Goal: Information Seeking & Learning: Learn about a topic

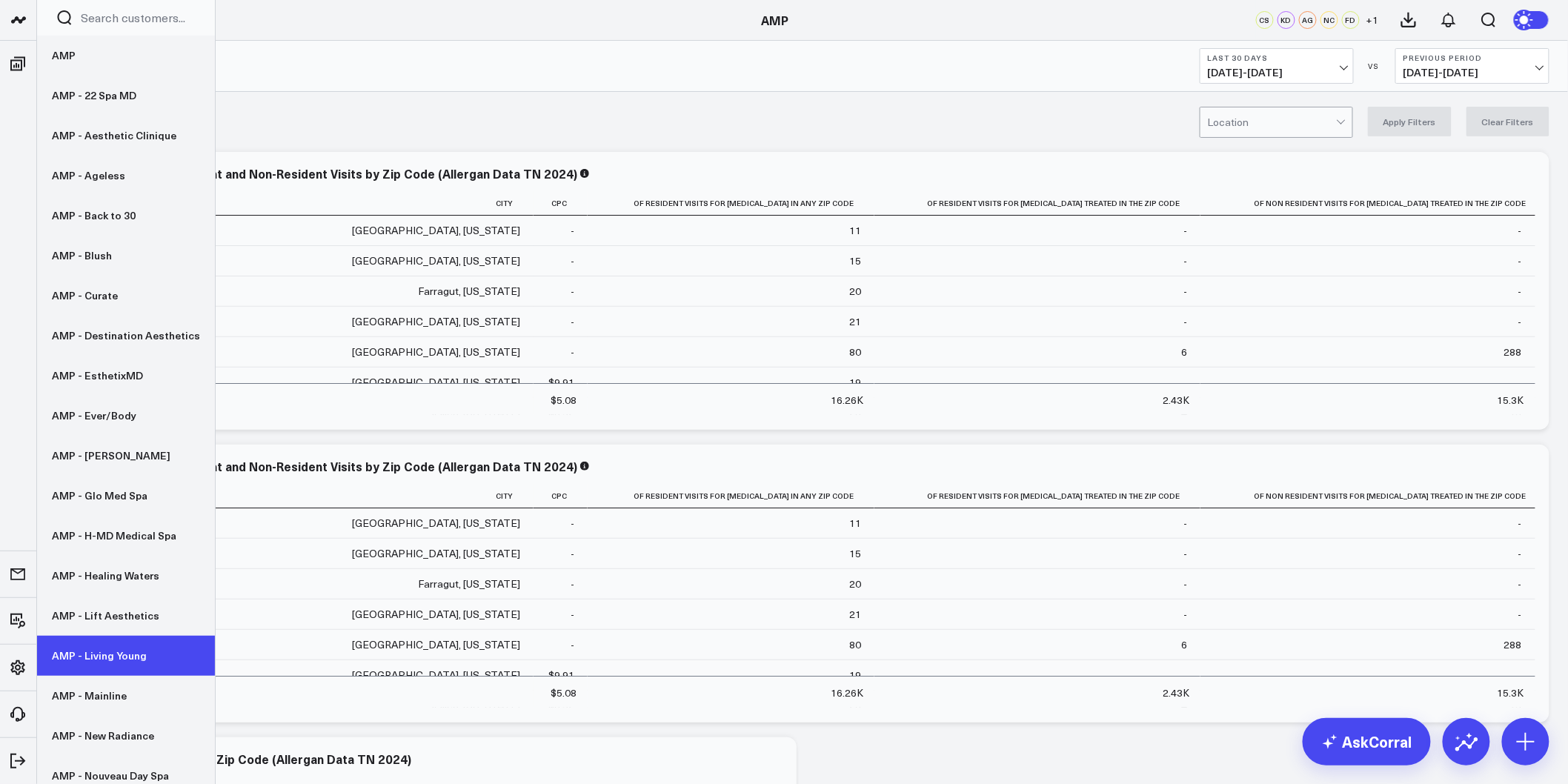
scroll to position [165, 0]
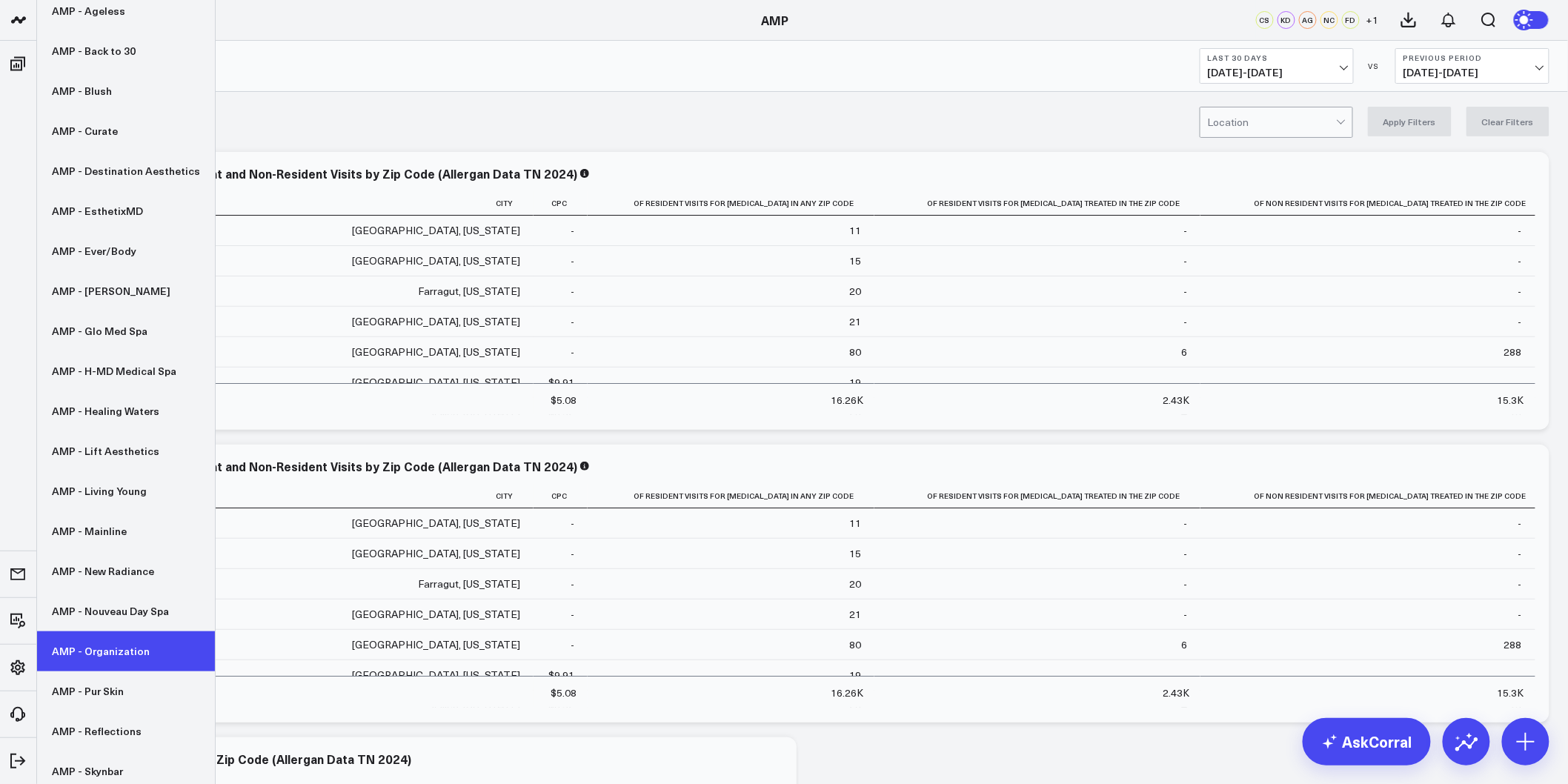
click at [111, 662] on link "AMP - Organization" at bounding box center [126, 651] width 177 height 40
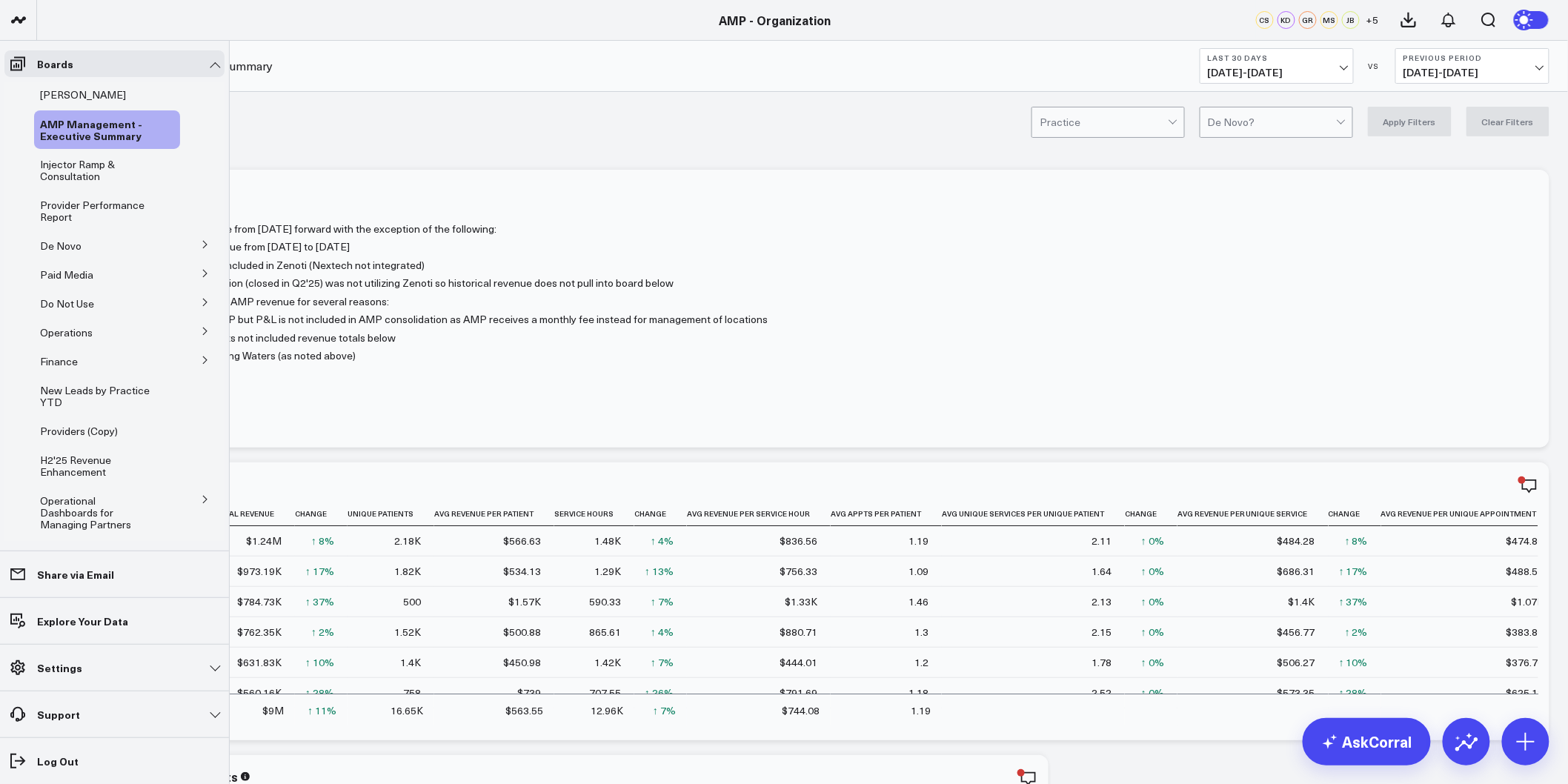
click at [191, 242] on button at bounding box center [205, 243] width 39 height 23
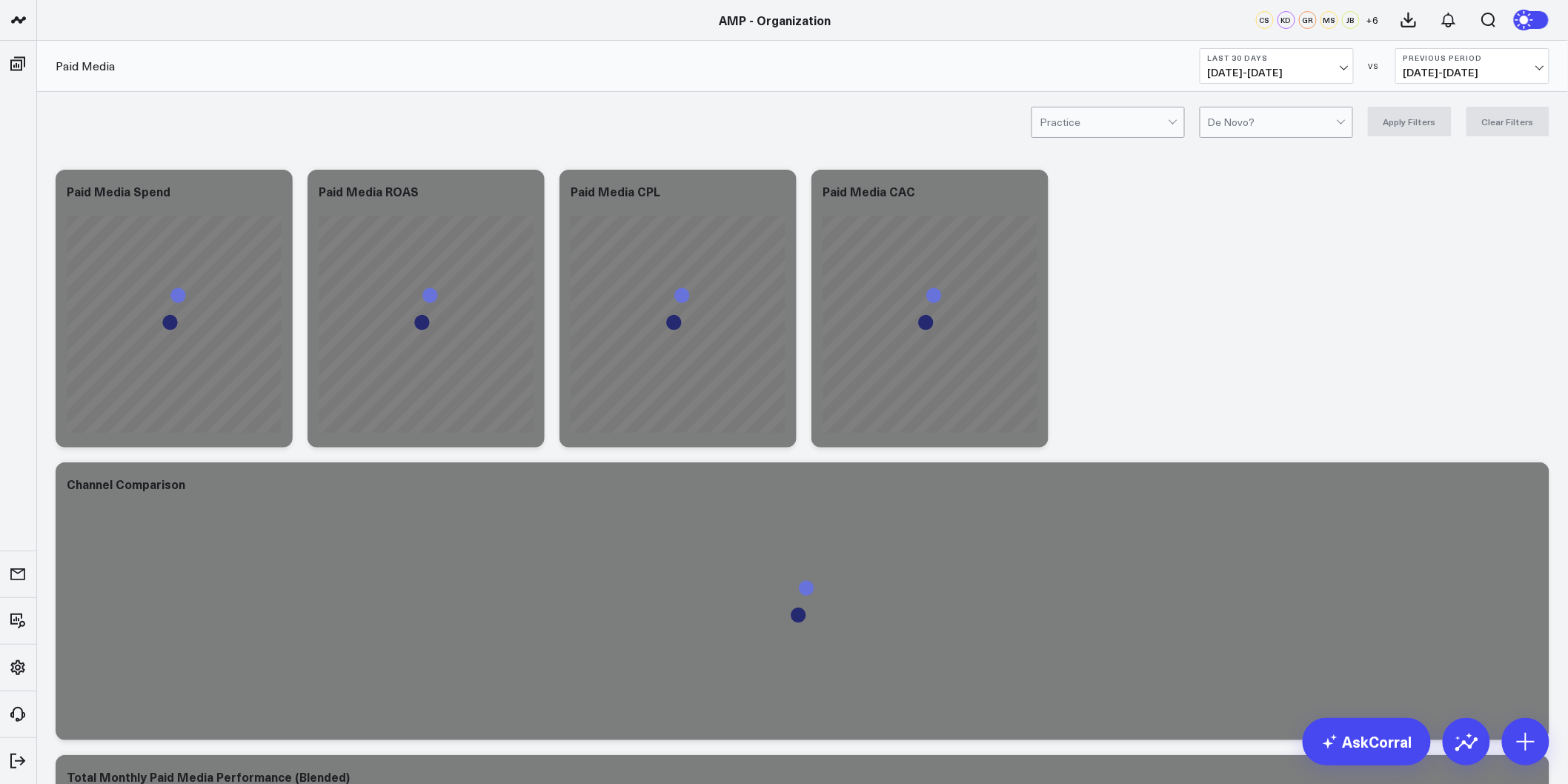
click at [1297, 61] on b "Last 30 Days" at bounding box center [1277, 58] width 138 height 9
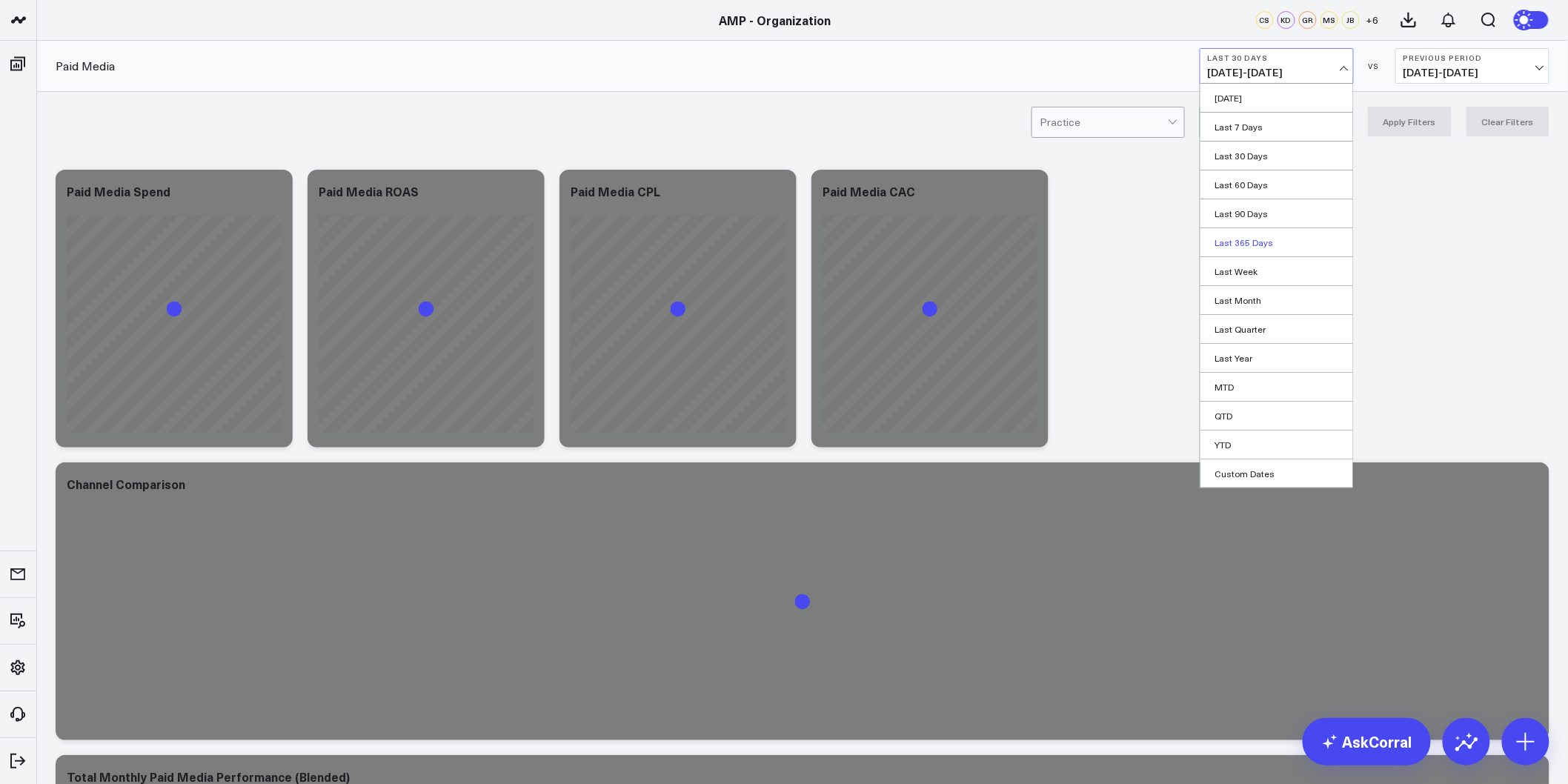
click at [1268, 234] on link "Last 365 Days" at bounding box center [1277, 243] width 152 height 28
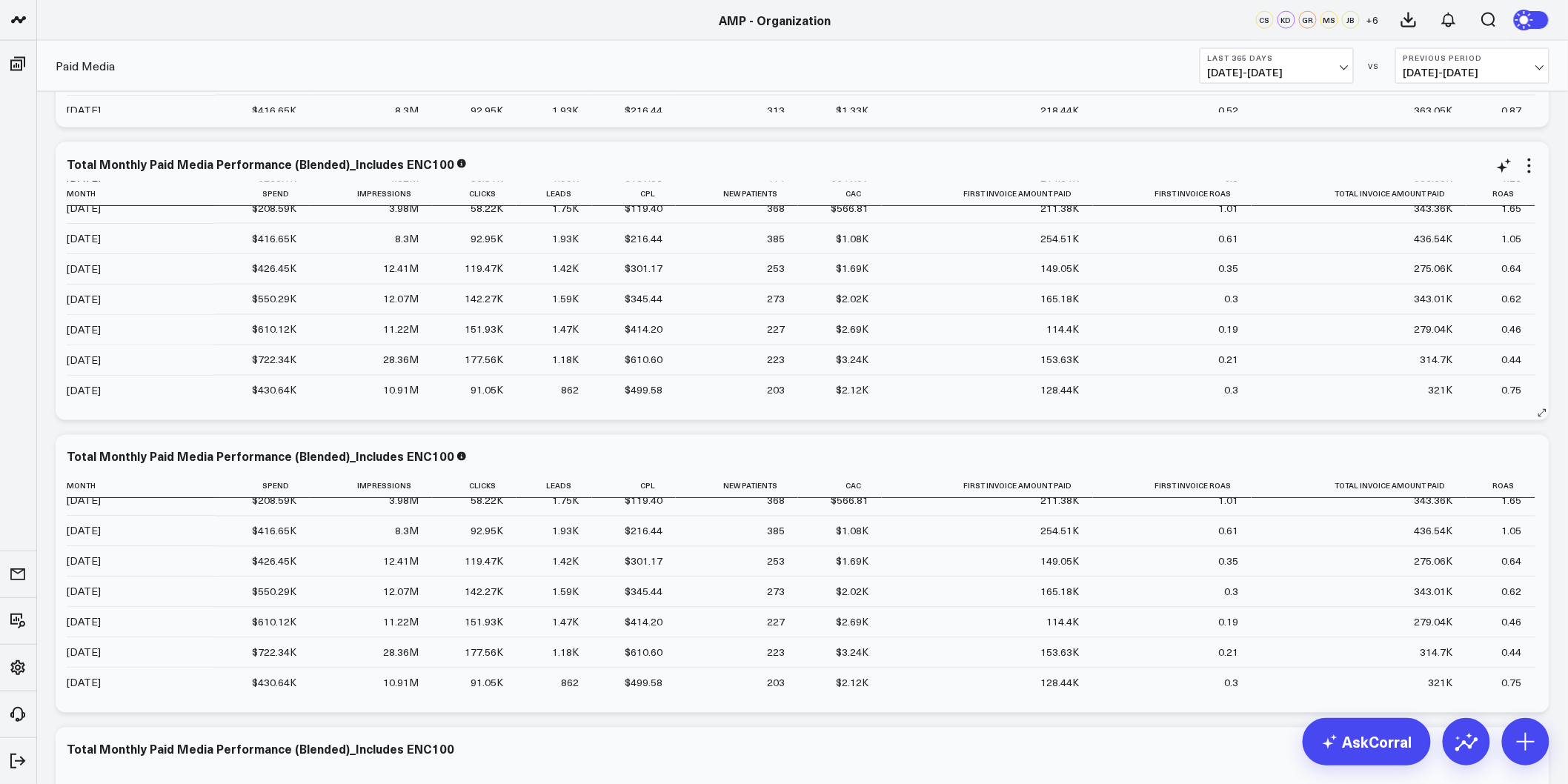
scroll to position [165, 0]
click at [1504, 455] on icon at bounding box center [1504, 458] width 18 height 18
click at [1421, 506] on textarea at bounding box center [1424, 491] width 250 height 67
type textarea "Remove all data for Practice "Ever/Body""
click at [1340, 539] on button "Modify via AI" at bounding box center [1336, 541] width 75 height 19
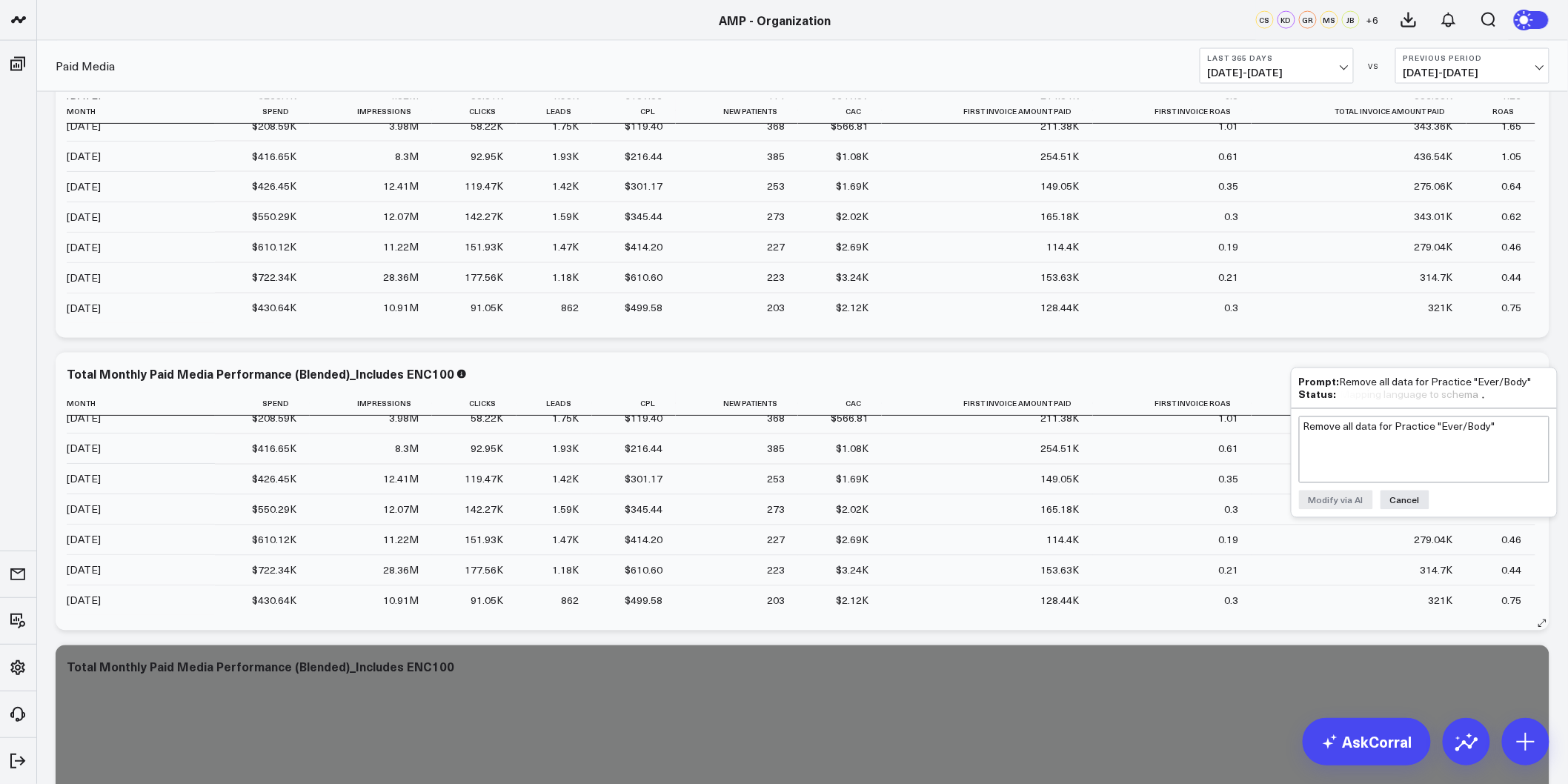
scroll to position [905, 0]
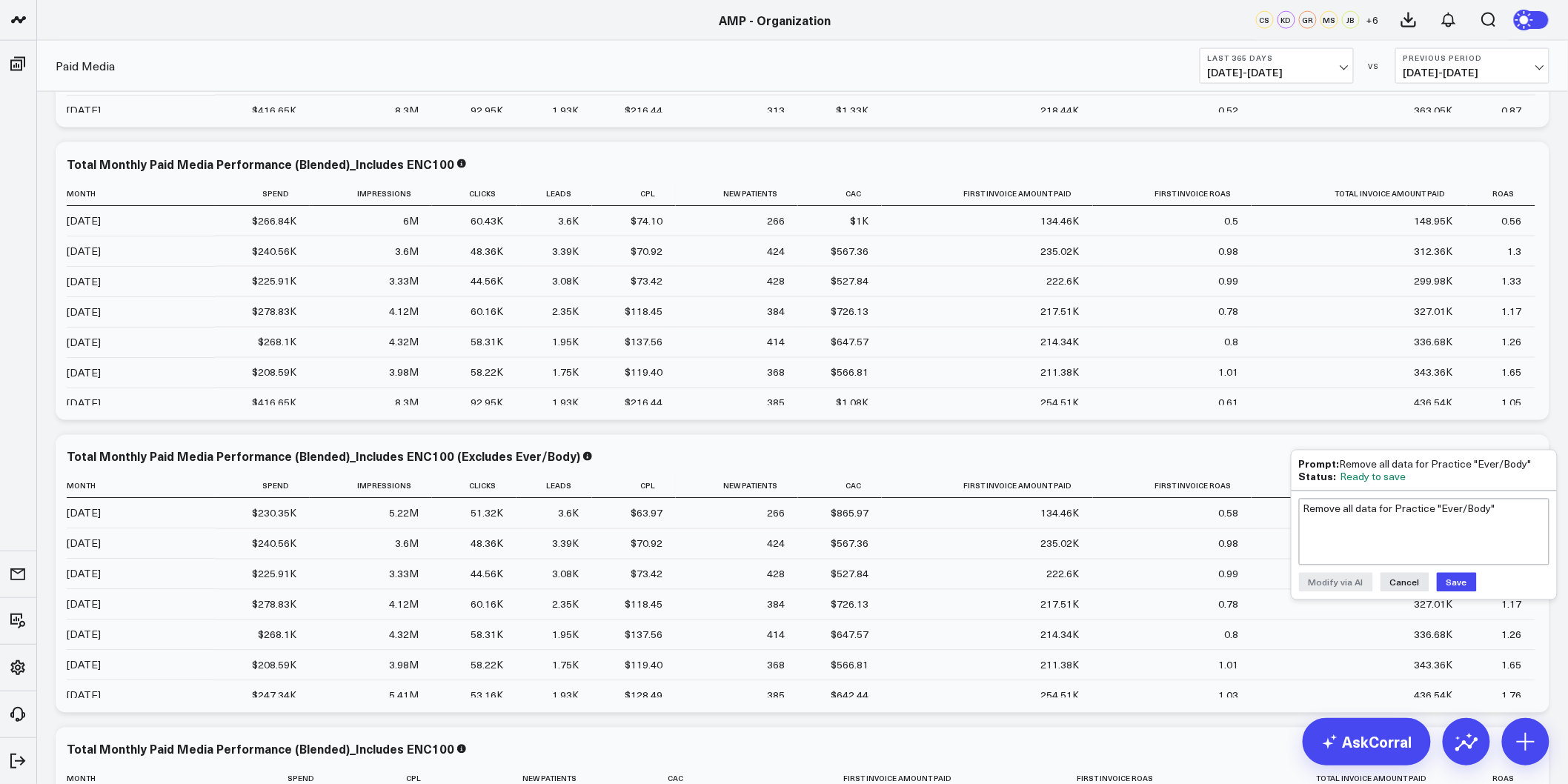
click at [1450, 580] on button "Save" at bounding box center [1457, 582] width 40 height 19
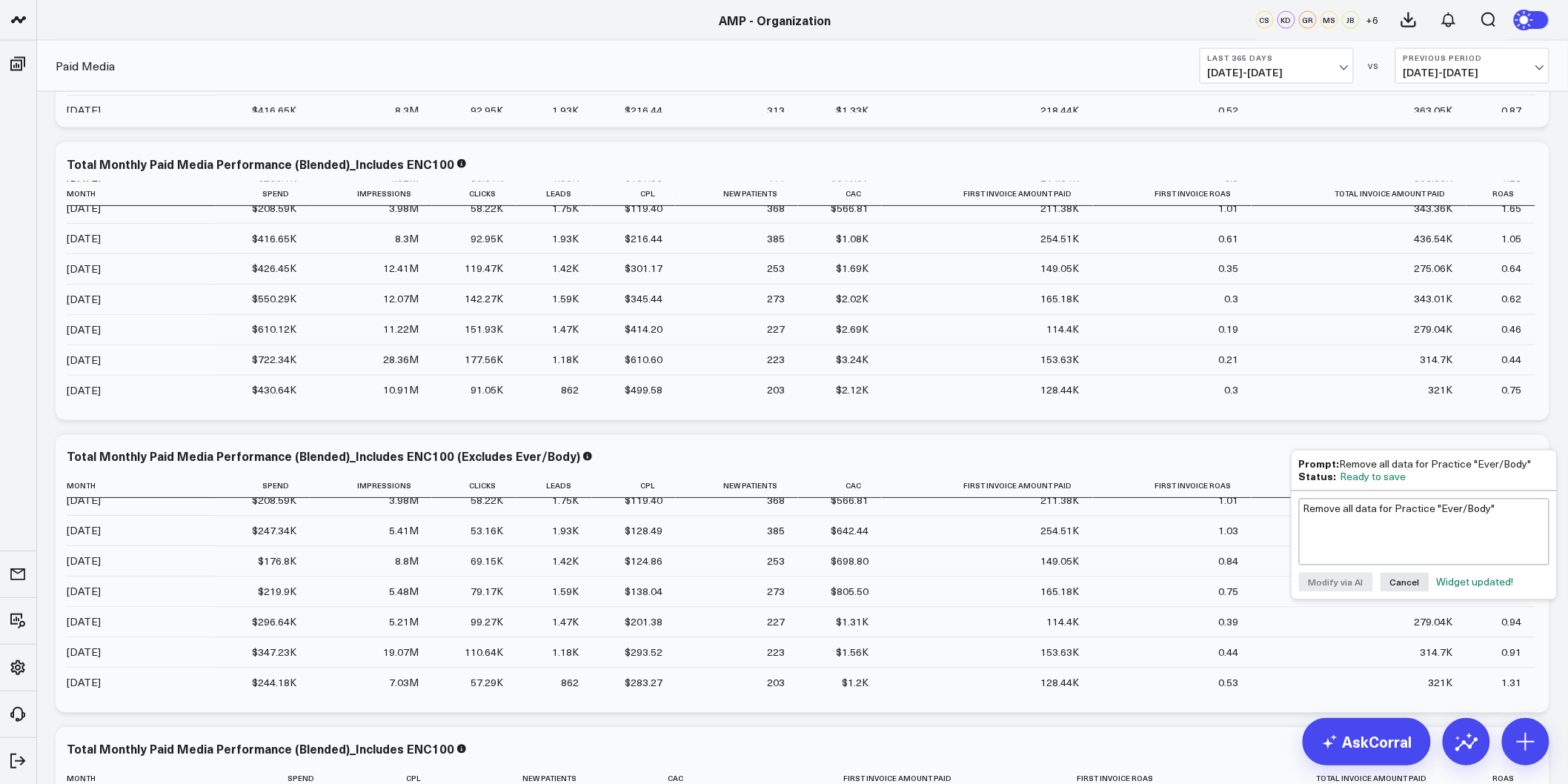
scroll to position [165, 0]
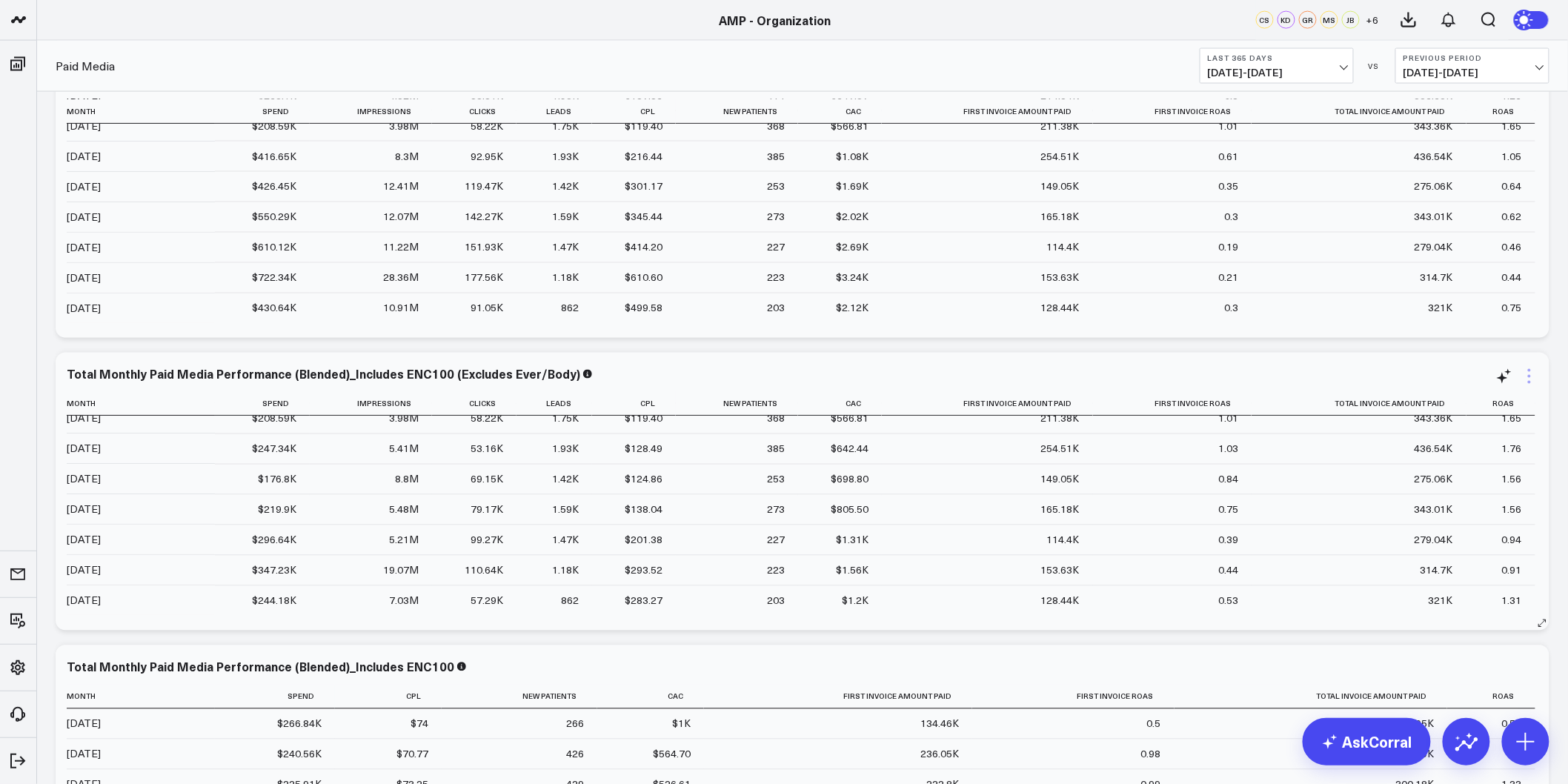
click at [1532, 377] on icon at bounding box center [1529, 376] width 18 height 18
click at [1317, 69] on span "10/01/24 - 09/30/25" at bounding box center [1277, 73] width 138 height 12
click at [1236, 469] on link "Custom Dates" at bounding box center [1277, 474] width 152 height 28
select select "9"
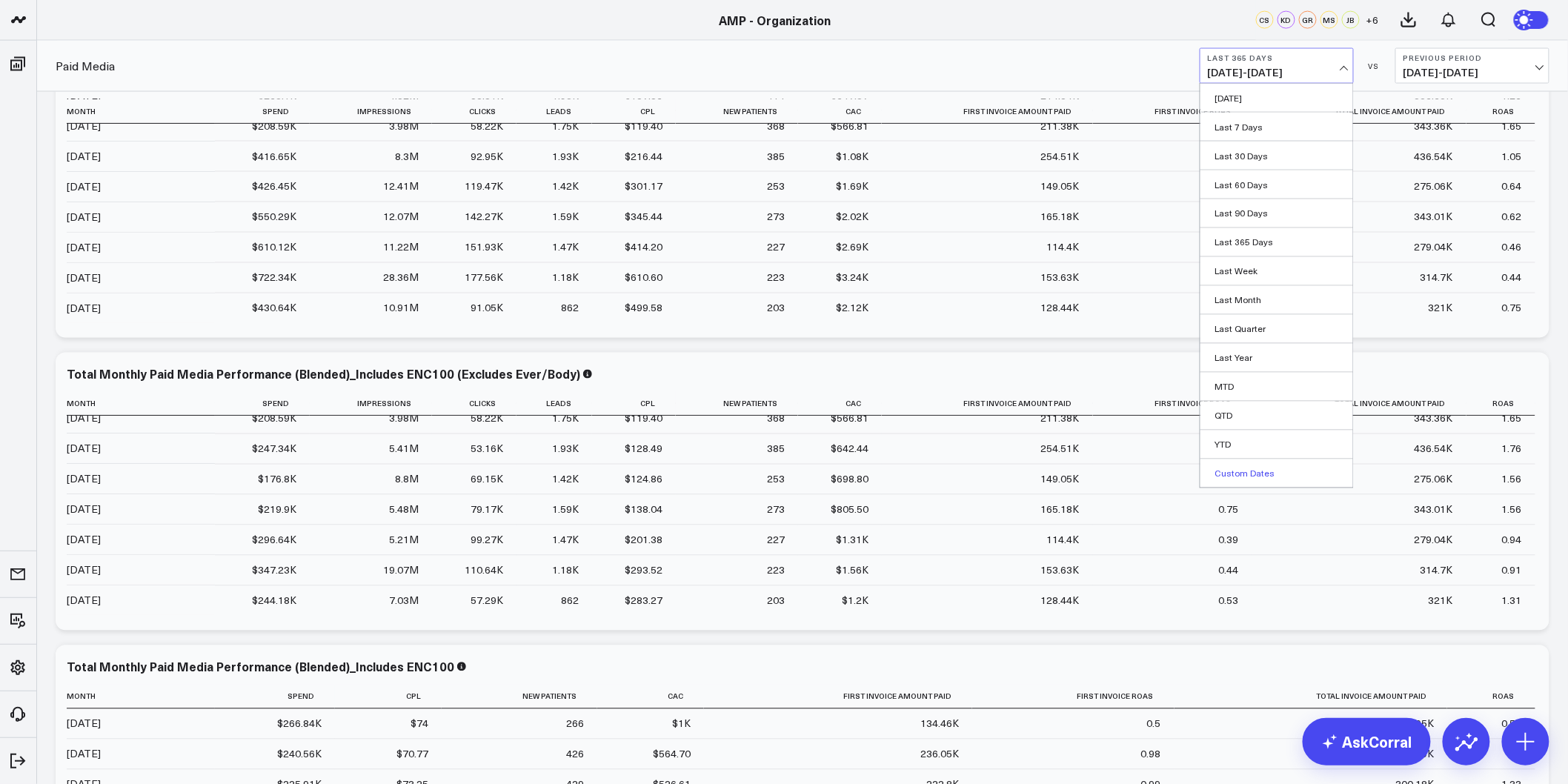
select select "2025"
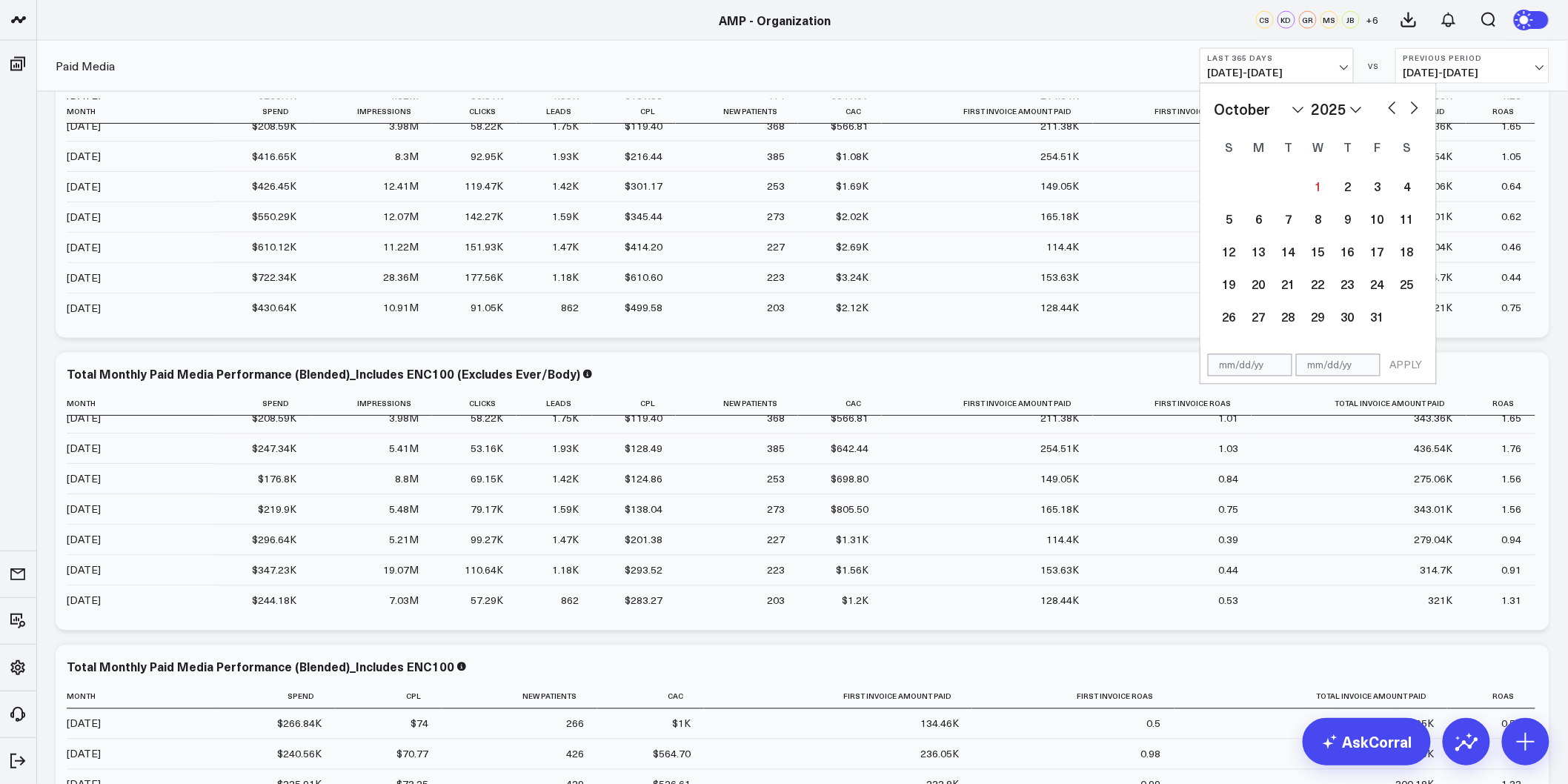
click at [1346, 112] on select "2026 2025 2024 2023 2022 2021 2020 2019 2018 2017 2016 2015 2014 2013 2012 2011…" at bounding box center [1337, 109] width 50 height 23
select select "9"
select select "2024"
click at [1247, 108] on select "January February March April May June July August September October November De…" at bounding box center [1259, 109] width 90 height 23
select select "2024"
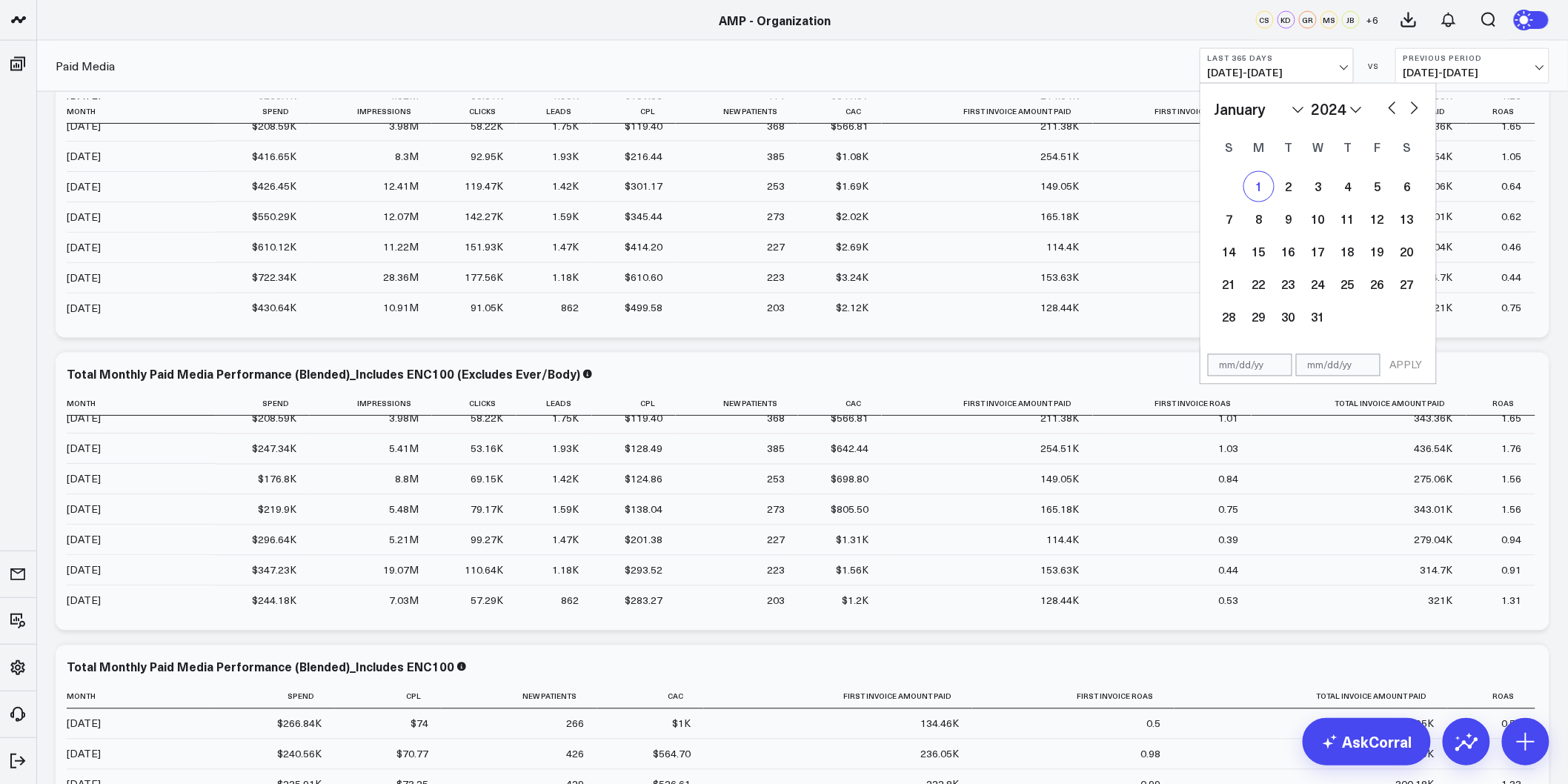
click at [1262, 182] on div "1" at bounding box center [1258, 186] width 29 height 29
type input "01/01/24"
select select "2024"
drag, startPoint x: 1334, startPoint y: 106, endPoint x: 1338, endPoint y: 115, distance: 9.8
click at [1334, 106] on select "2026 2025 2024 2023 2022 2021 2020 2019 2018 2017 2016 2015 2014 2013 2012 2011…" at bounding box center [1337, 109] width 50 height 23
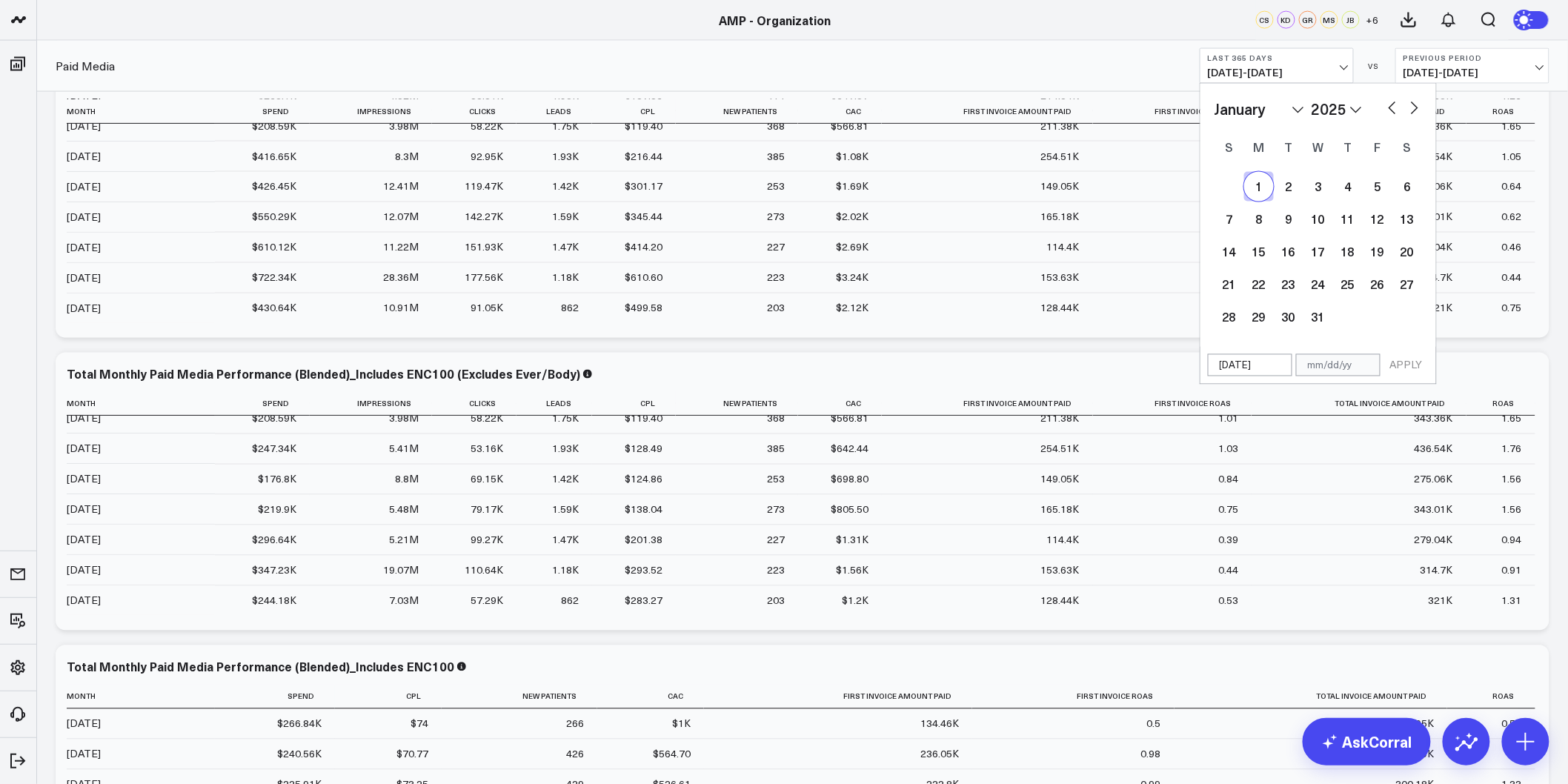
select select "2025"
click at [1283, 109] on select "January February March April May June July August September October November De…" at bounding box center [1259, 109] width 90 height 23
select select "11"
select select "2025"
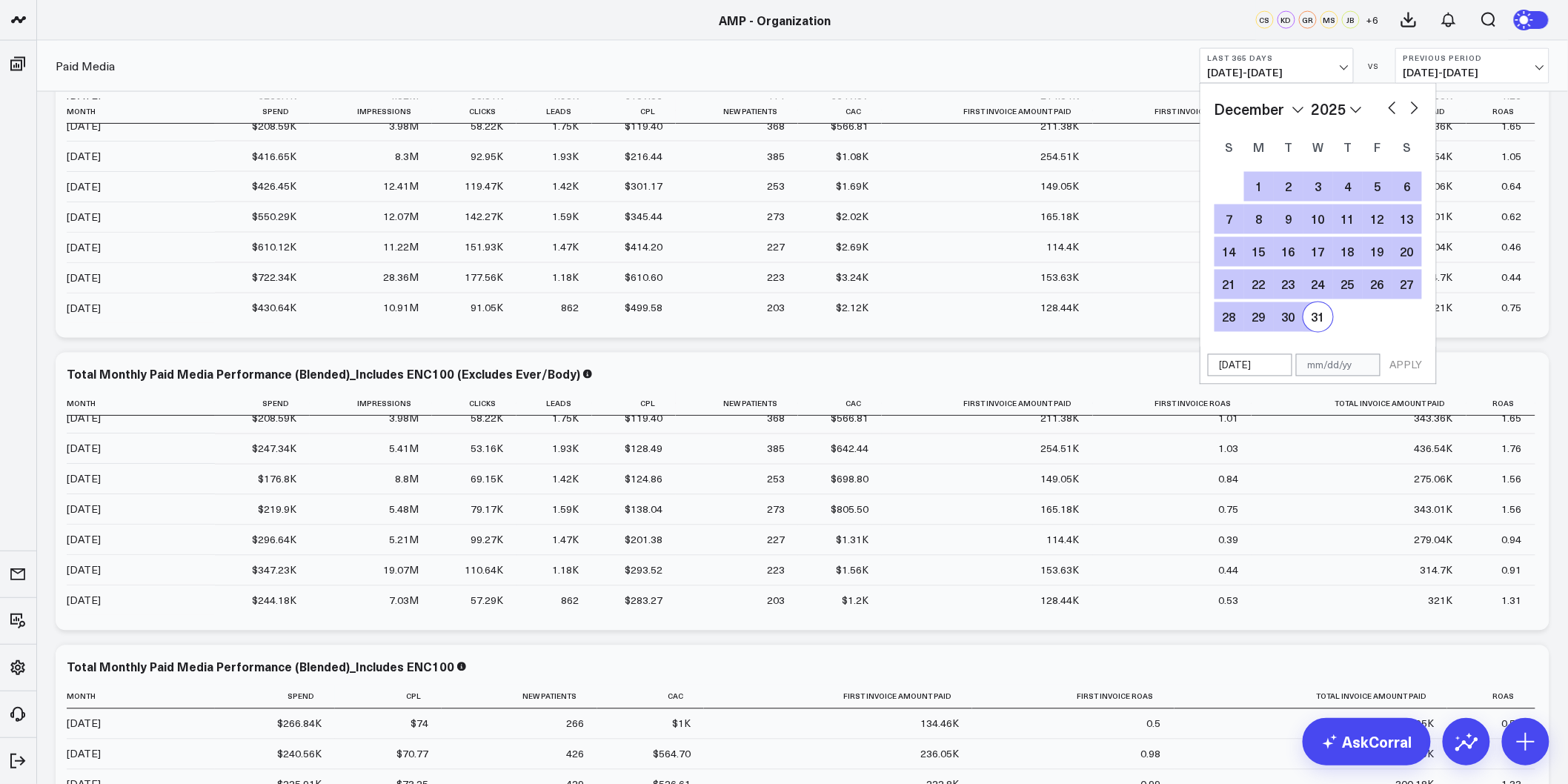
click at [1325, 314] on div "31" at bounding box center [1318, 316] width 29 height 29
type input "12/31/25"
select select "11"
select select "2025"
click at [1412, 367] on button "APPLY" at bounding box center [1406, 365] width 44 height 23
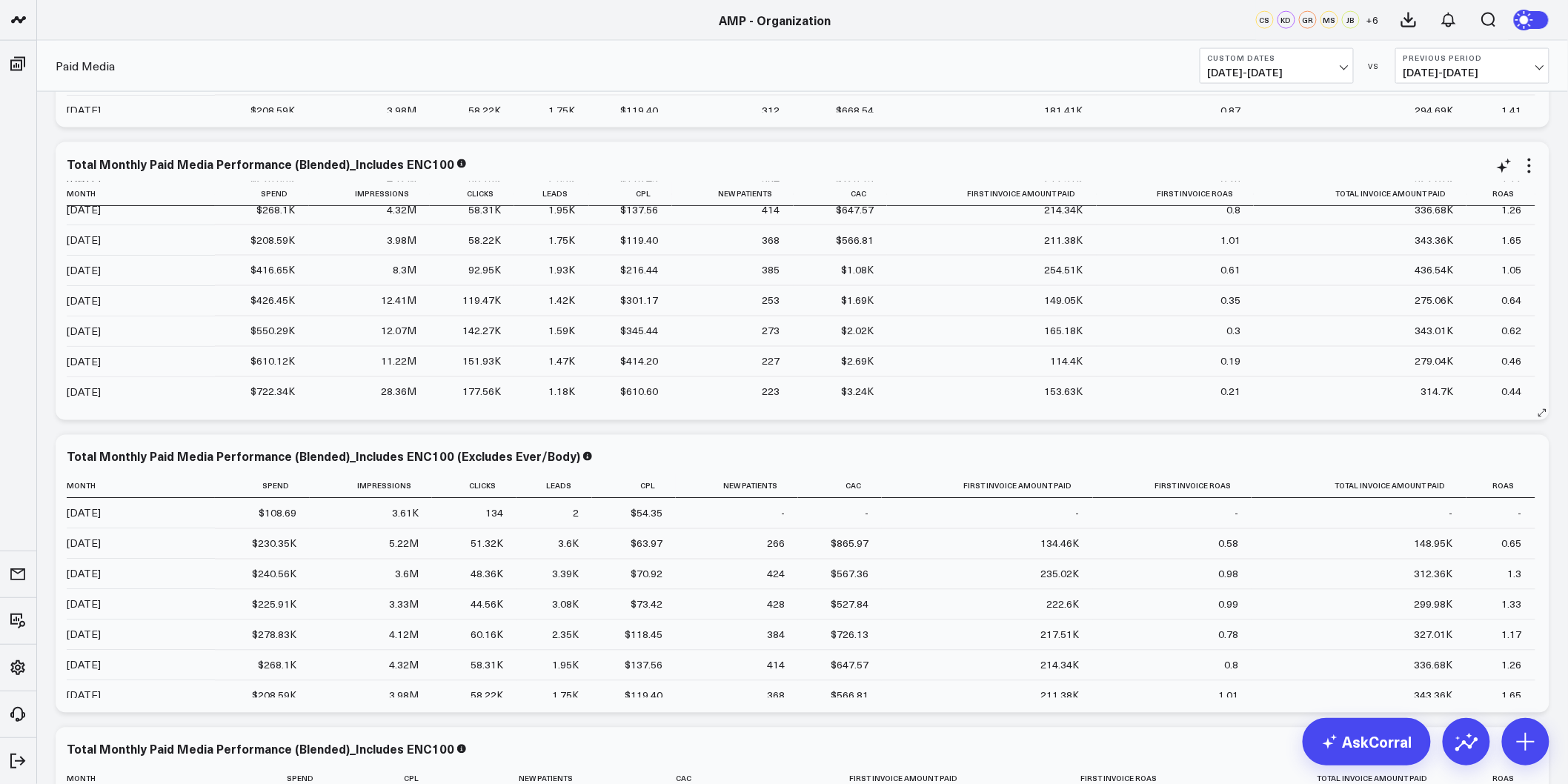
scroll to position [165, 0]
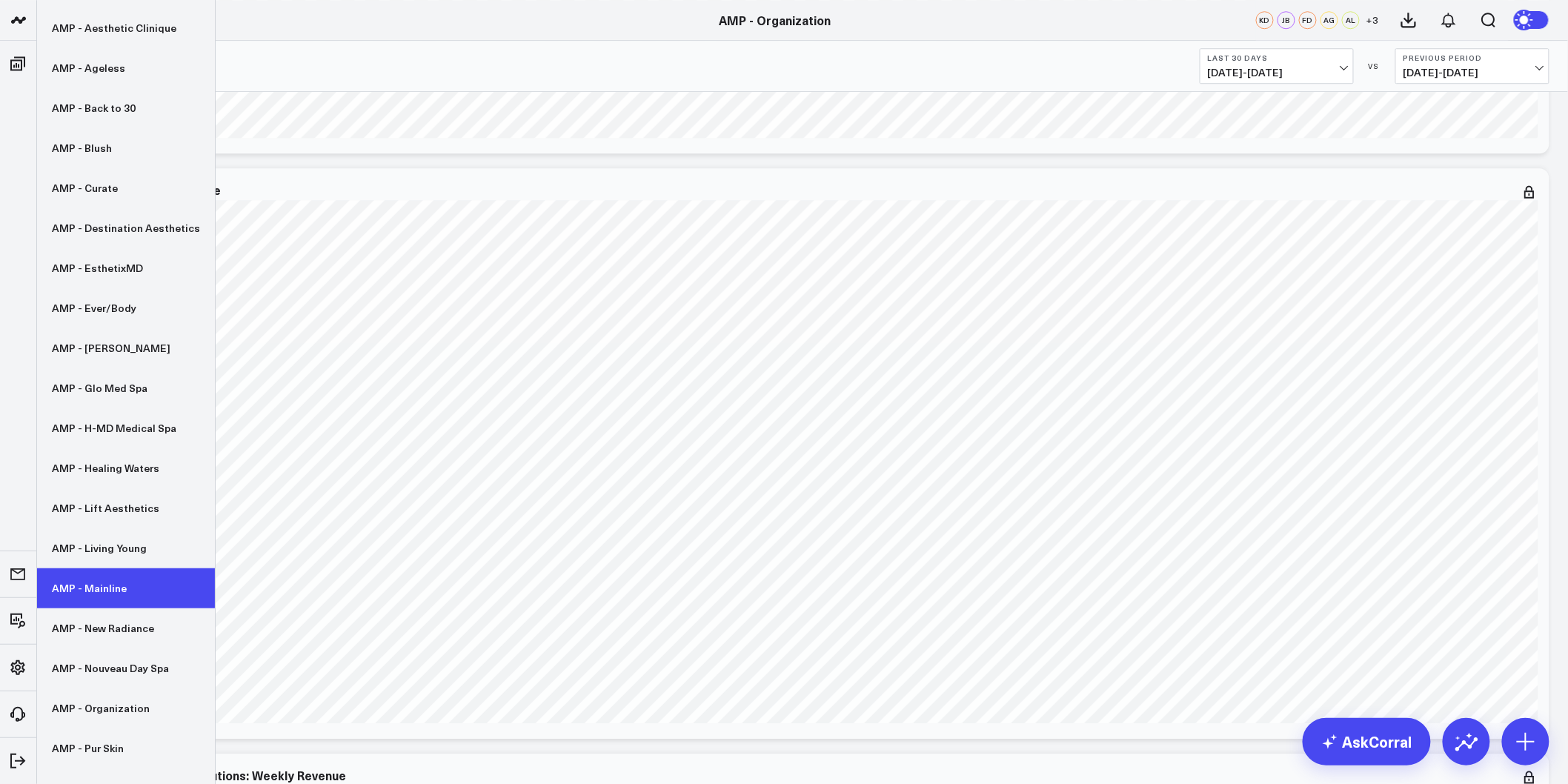
scroll to position [210, 0]
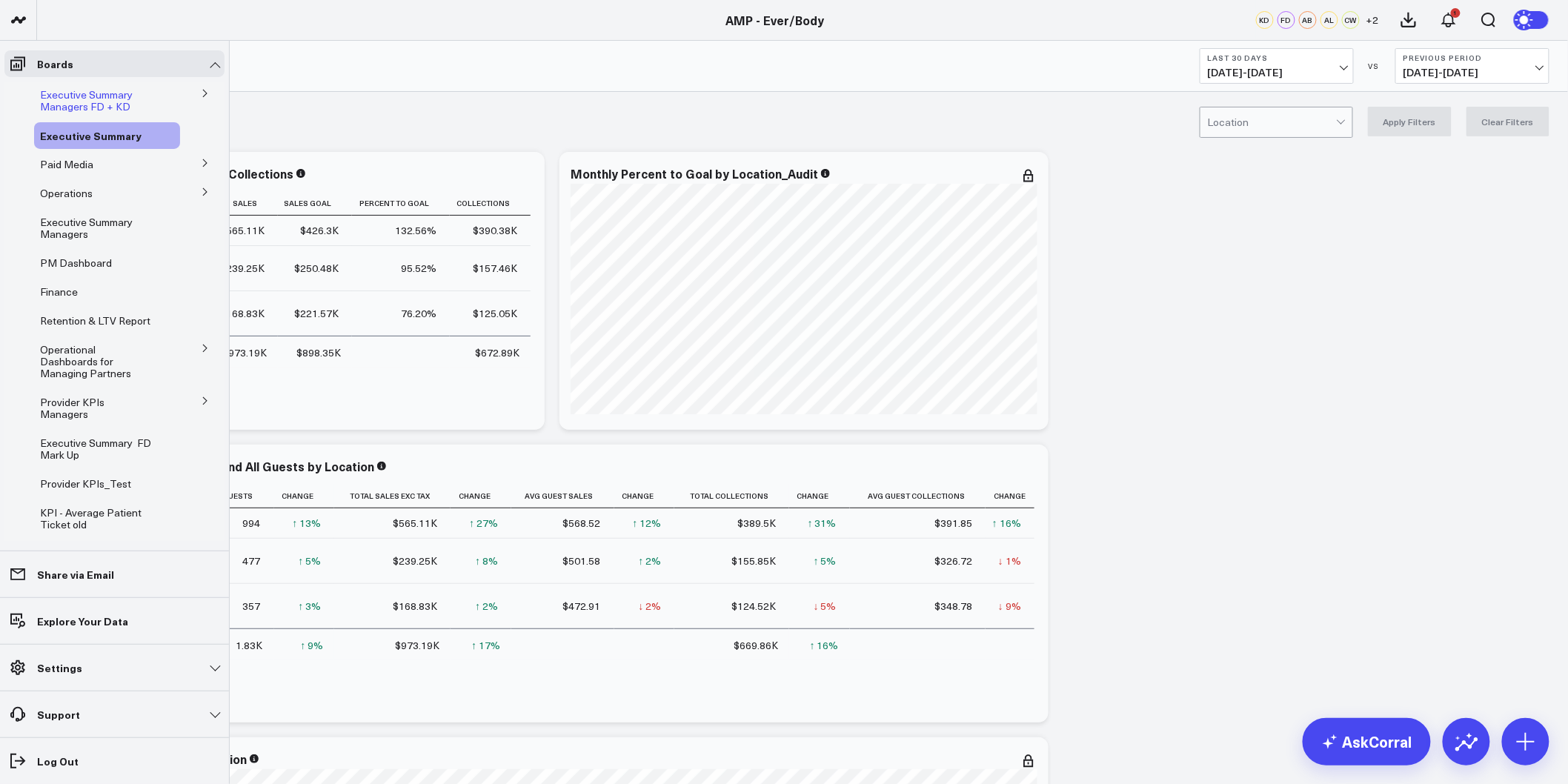
click at [91, 106] on span "Executive Summary Managers FD + KD" at bounding box center [86, 100] width 93 height 26
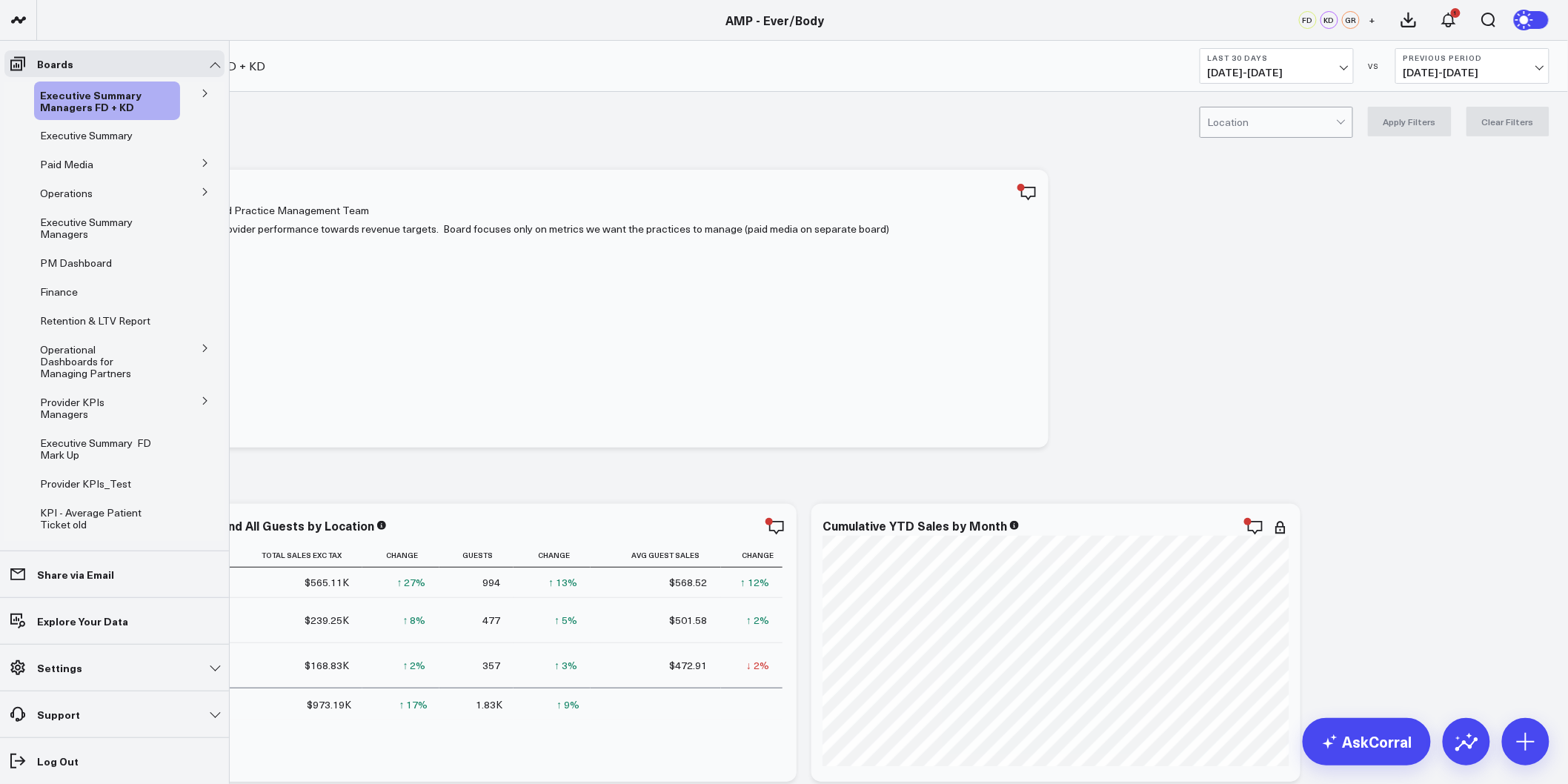
click at [203, 397] on icon at bounding box center [205, 401] width 3 height 8
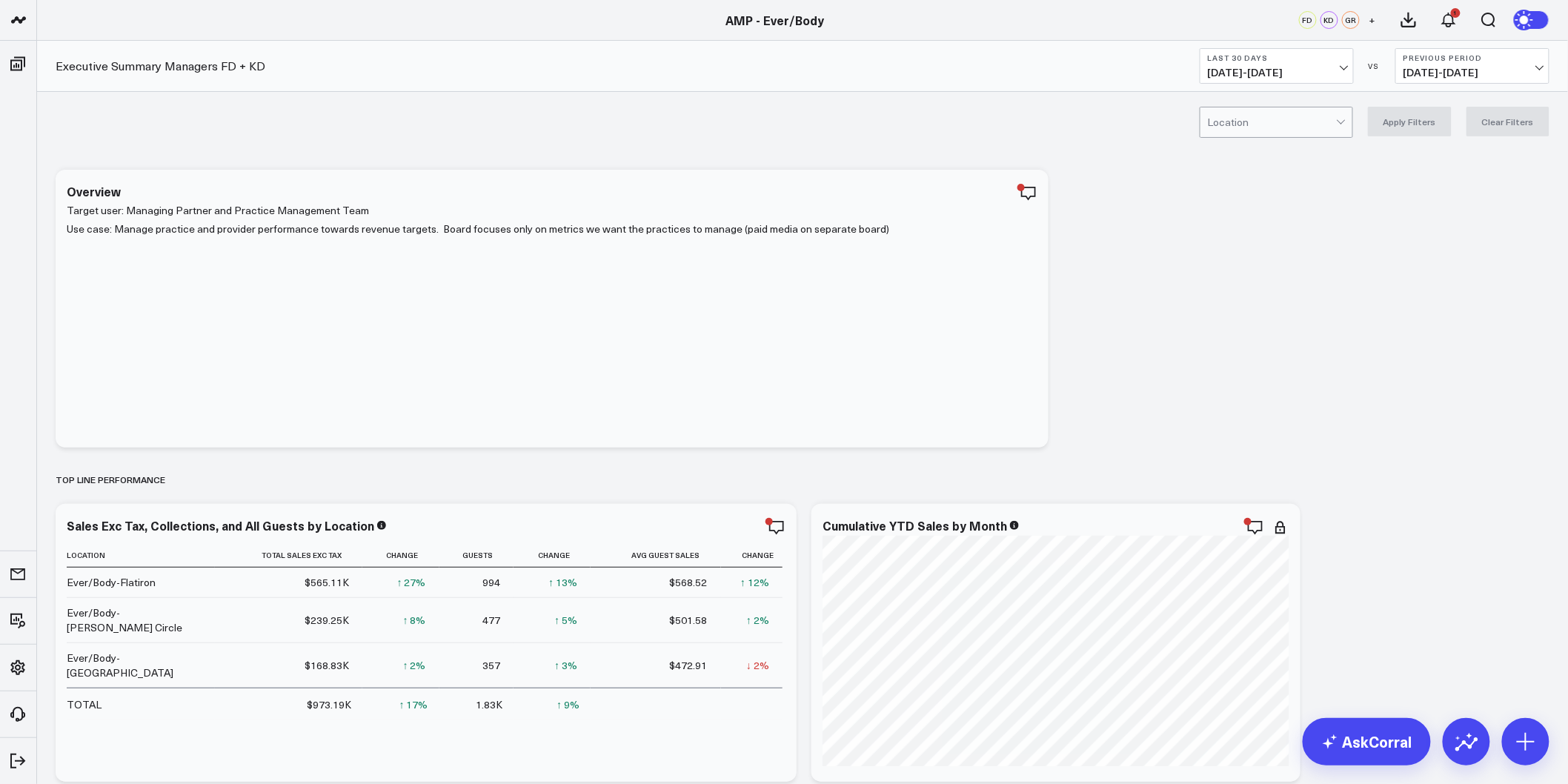
scroll to position [82, 0]
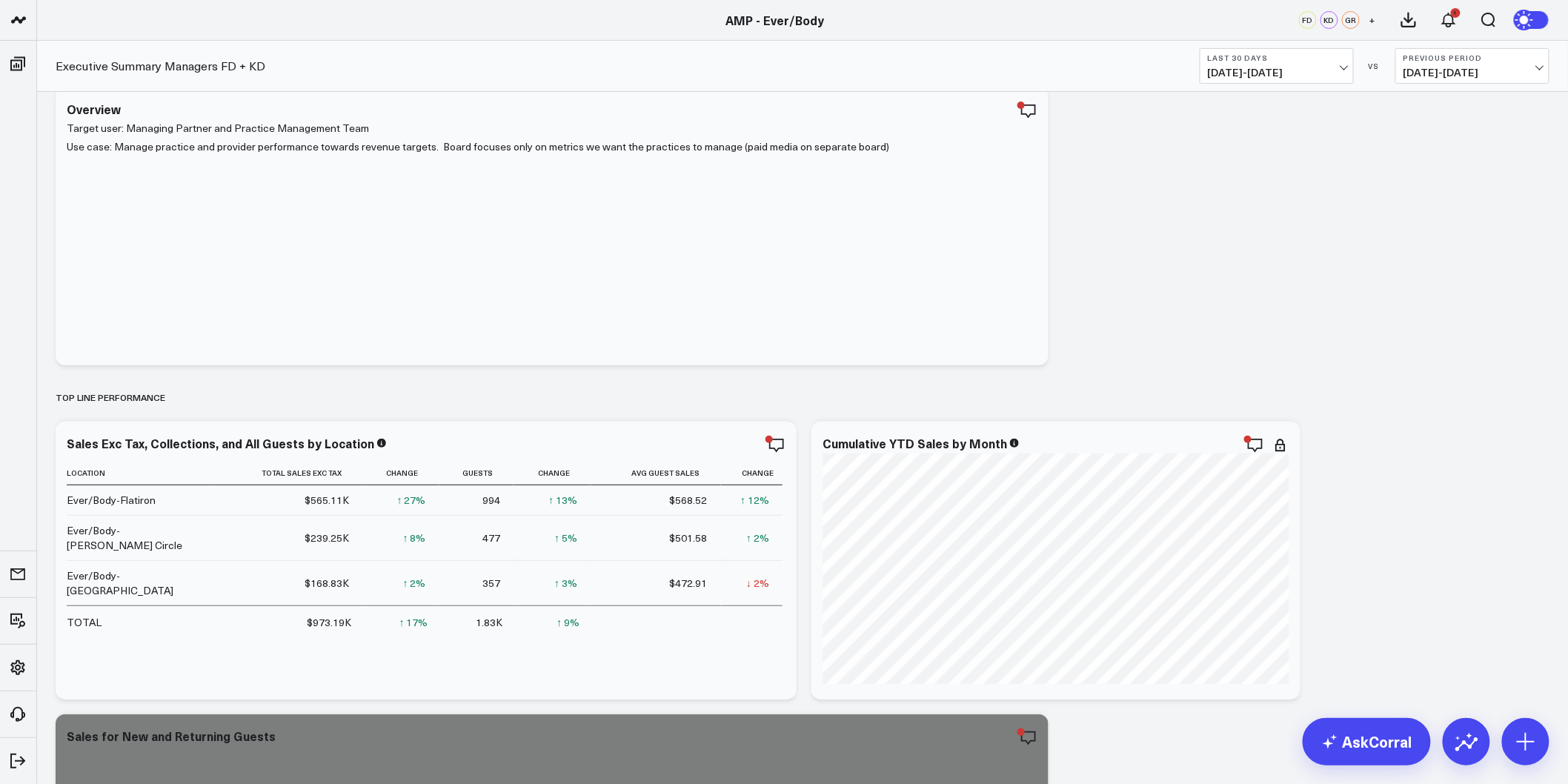
click at [1354, 68] on button "Last 30 Days [DATE] - [DATE]" at bounding box center [1277, 66] width 154 height 35
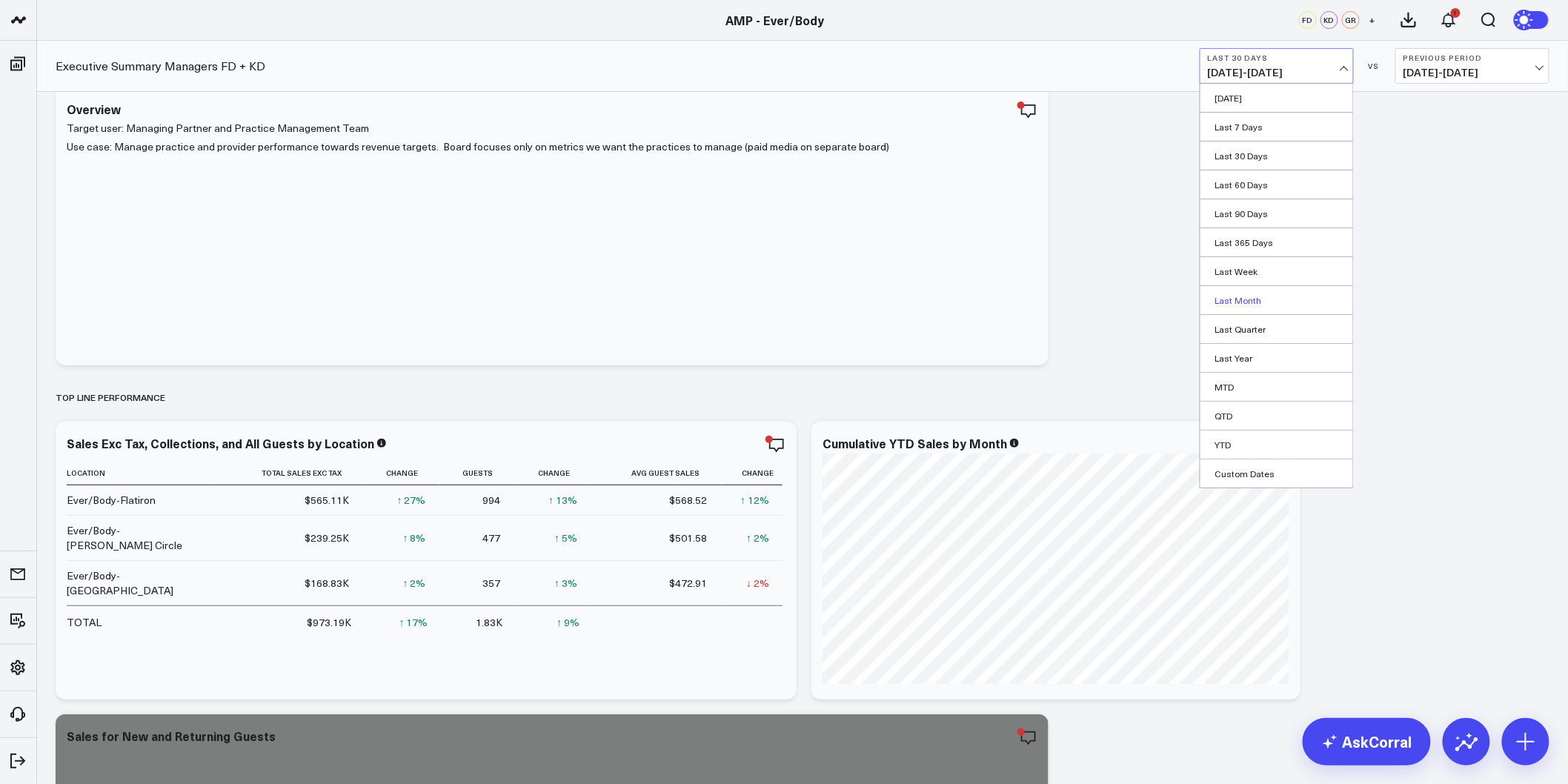
click at [1247, 306] on link "Last Month" at bounding box center [1277, 300] width 152 height 28
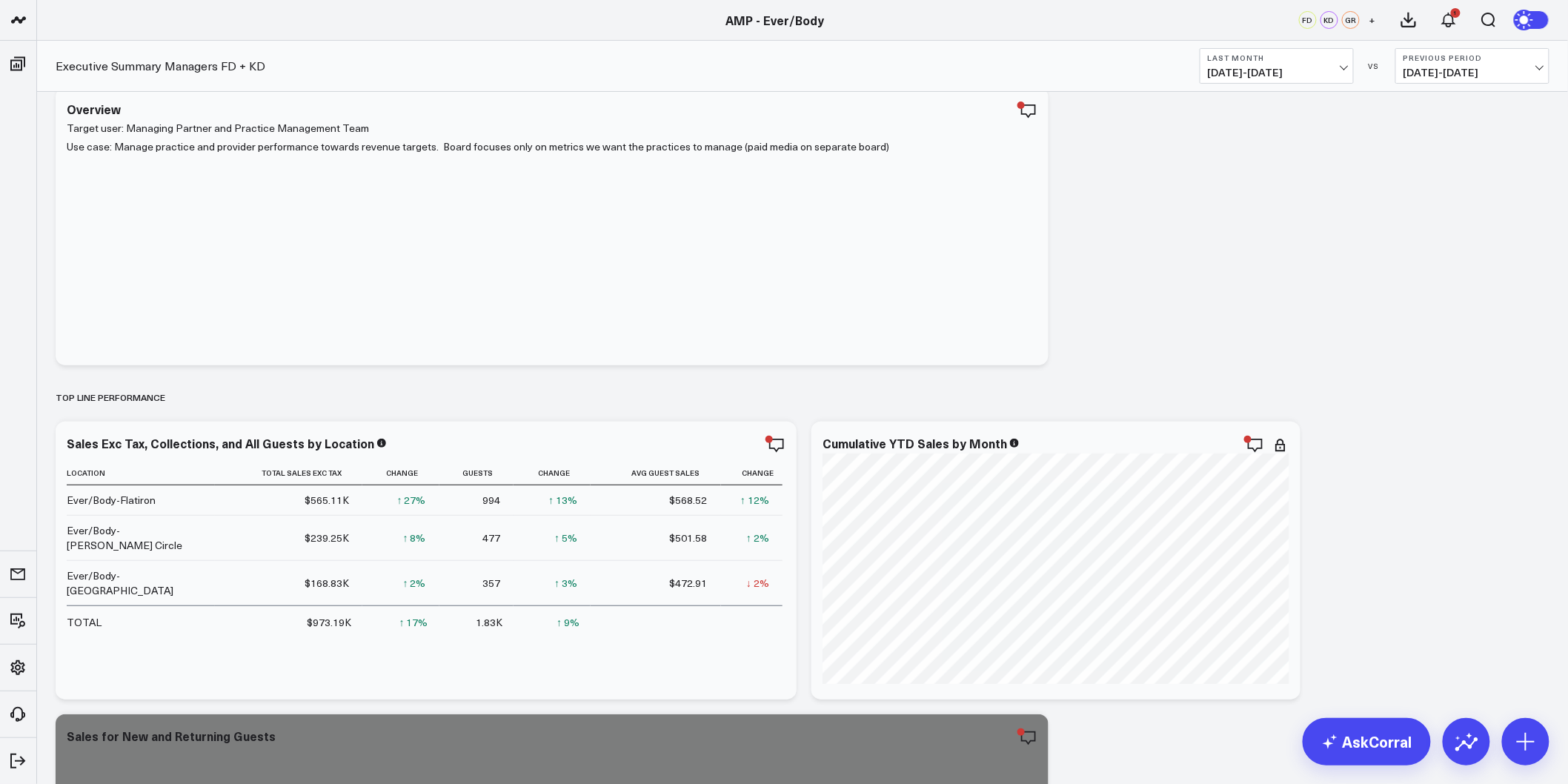
click at [1337, 80] on button "Last Month 09/01/25 - 09/30/25" at bounding box center [1277, 66] width 154 height 35
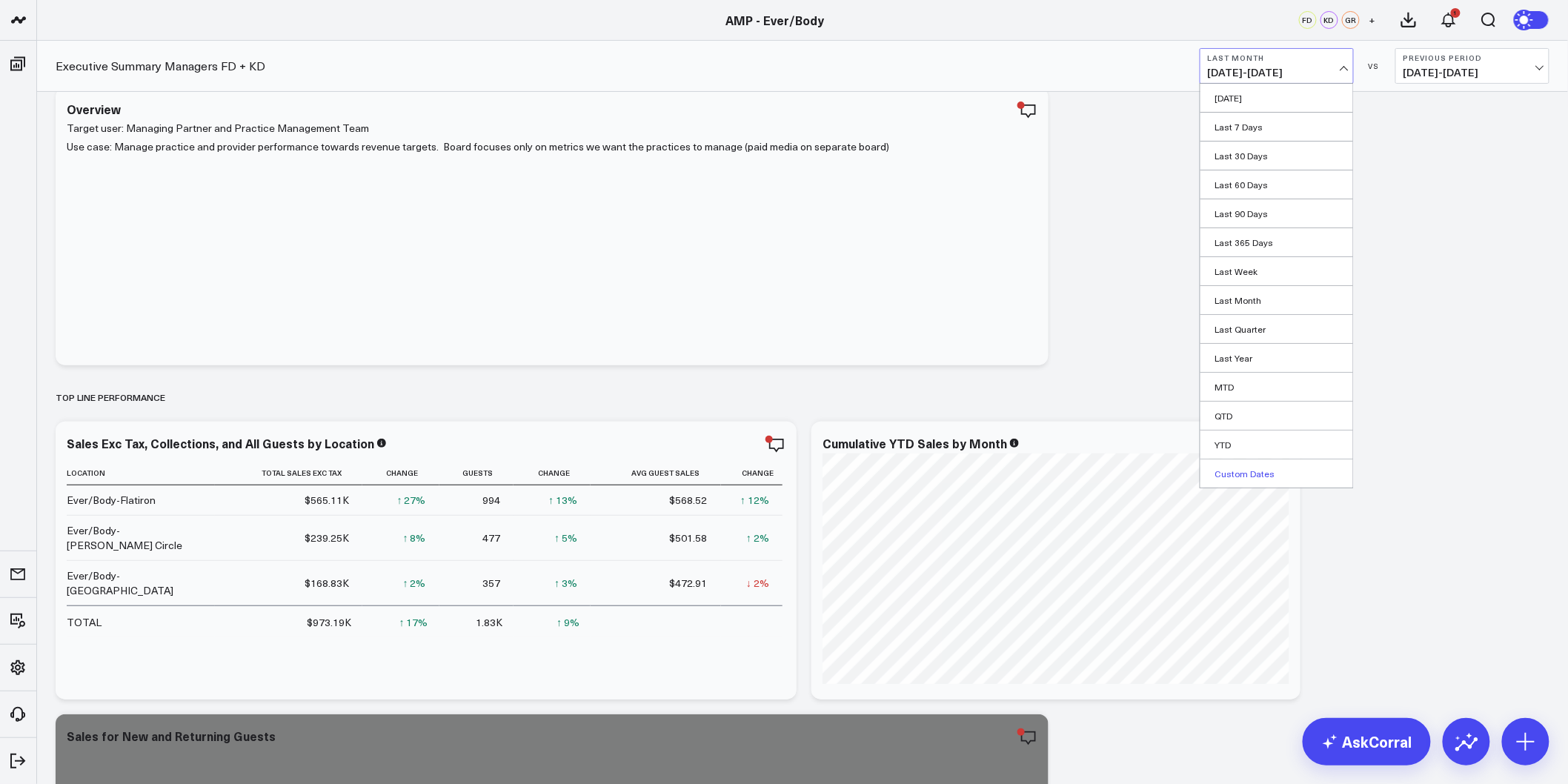
click at [1268, 475] on link "Custom Dates" at bounding box center [1277, 474] width 152 height 28
select select "9"
select select "2025"
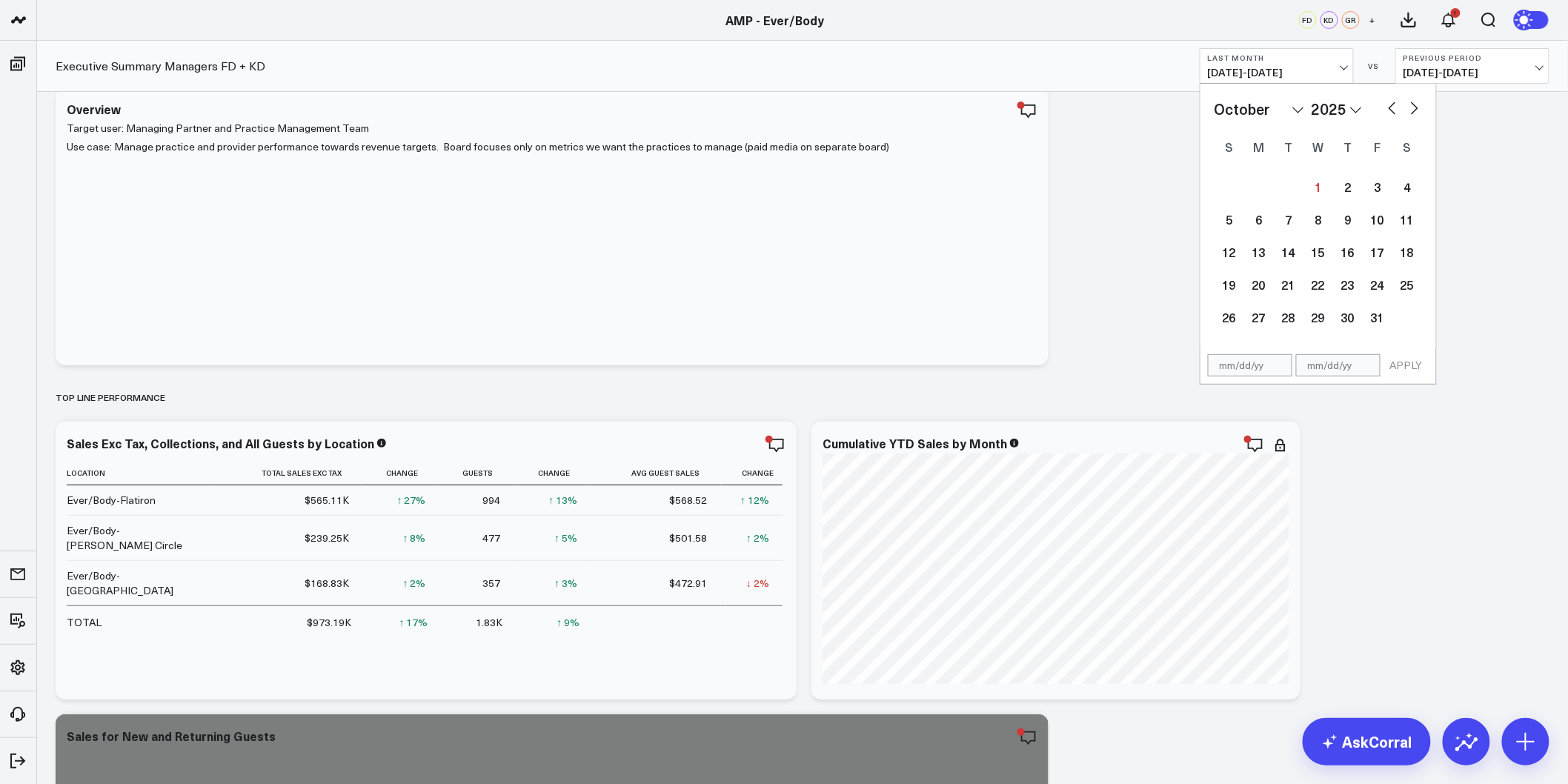
click at [1389, 110] on button "button" at bounding box center [1393, 106] width 15 height 18
select select "8"
select select "2025"
click at [1254, 192] on div "1" at bounding box center [1258, 186] width 29 height 29
type input "[DATE]"
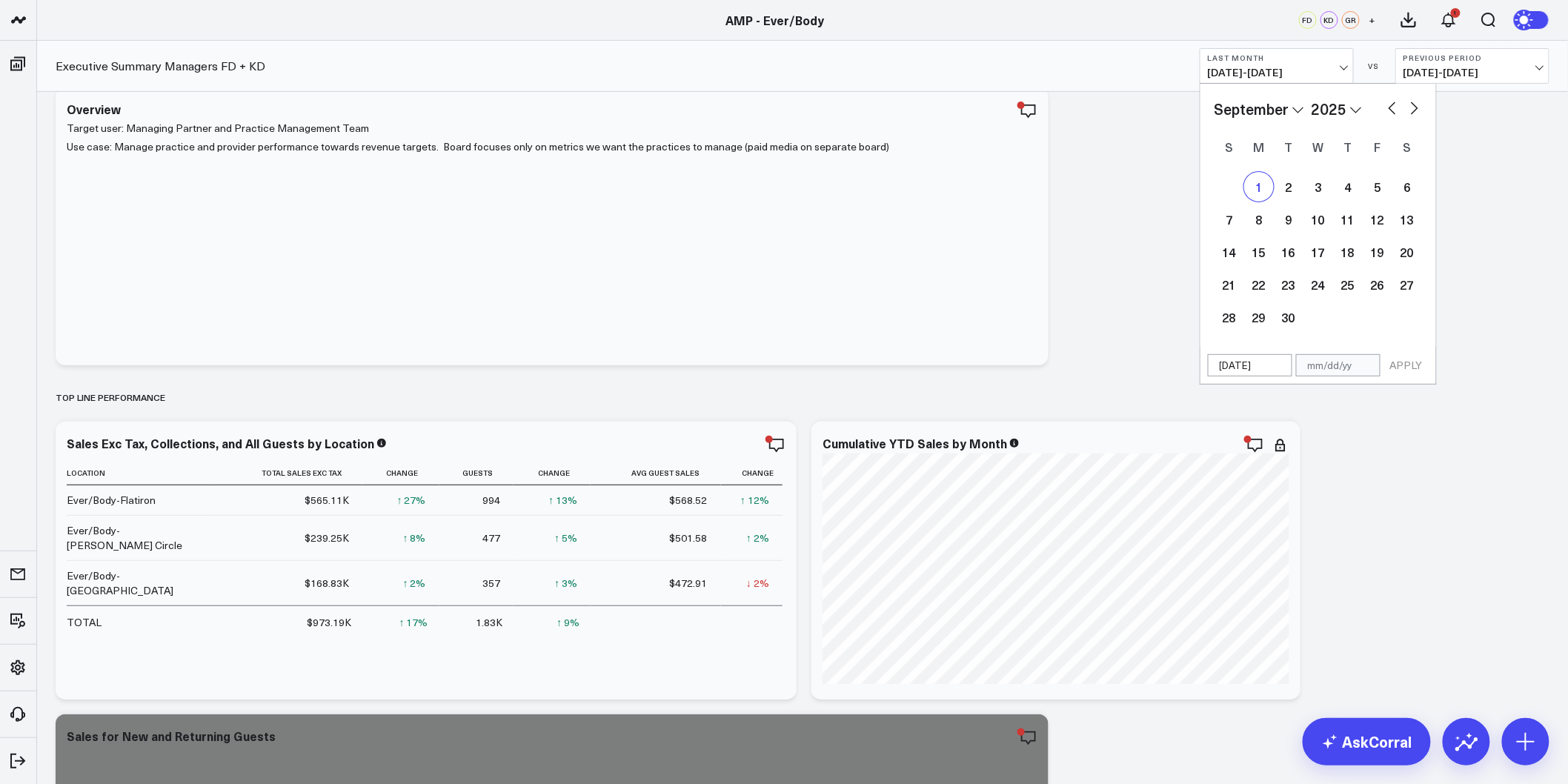
select select "8"
select select "2025"
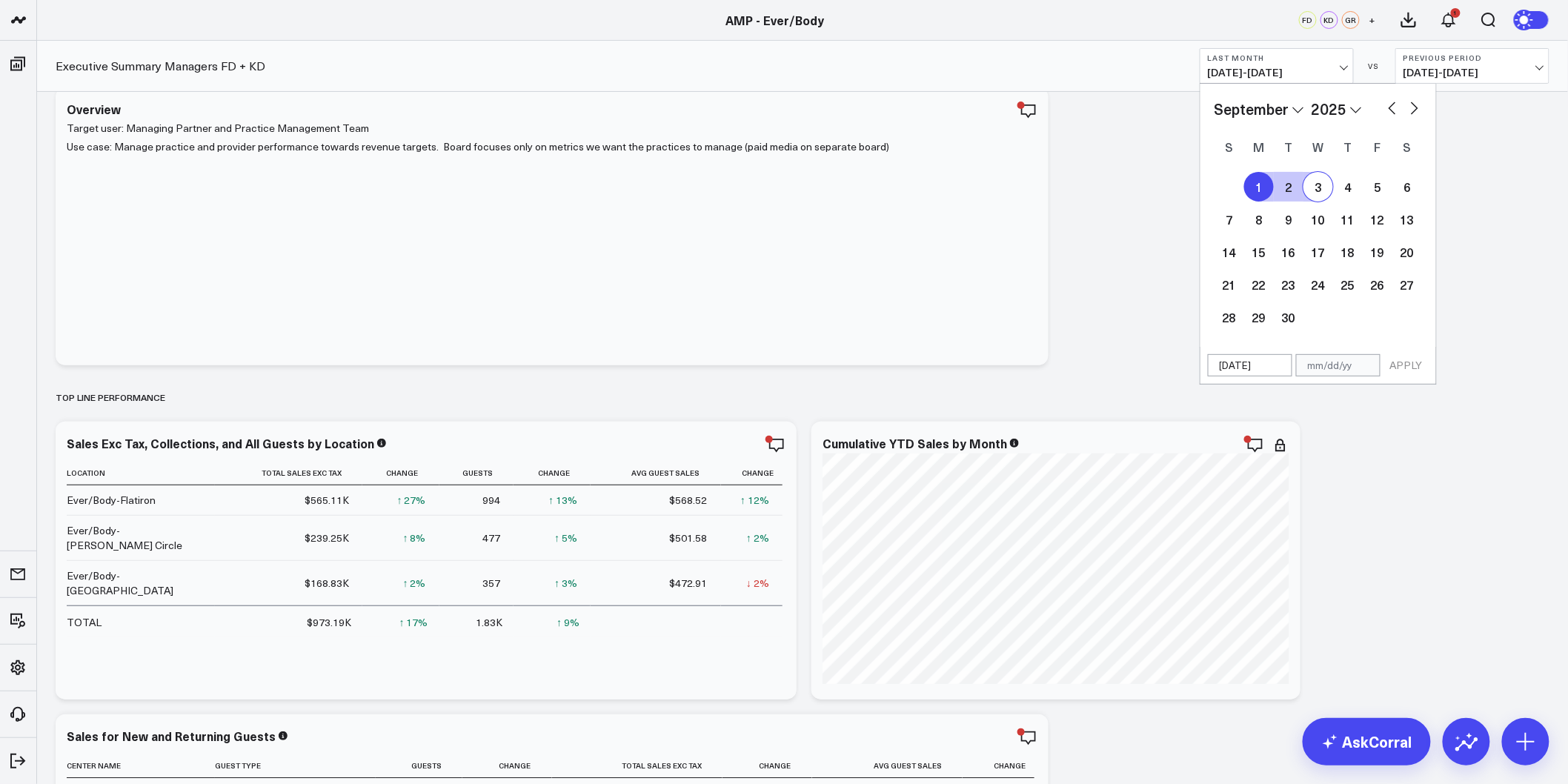
click at [1392, 105] on button "button" at bounding box center [1393, 106] width 15 height 18
select select "7"
select select "2025"
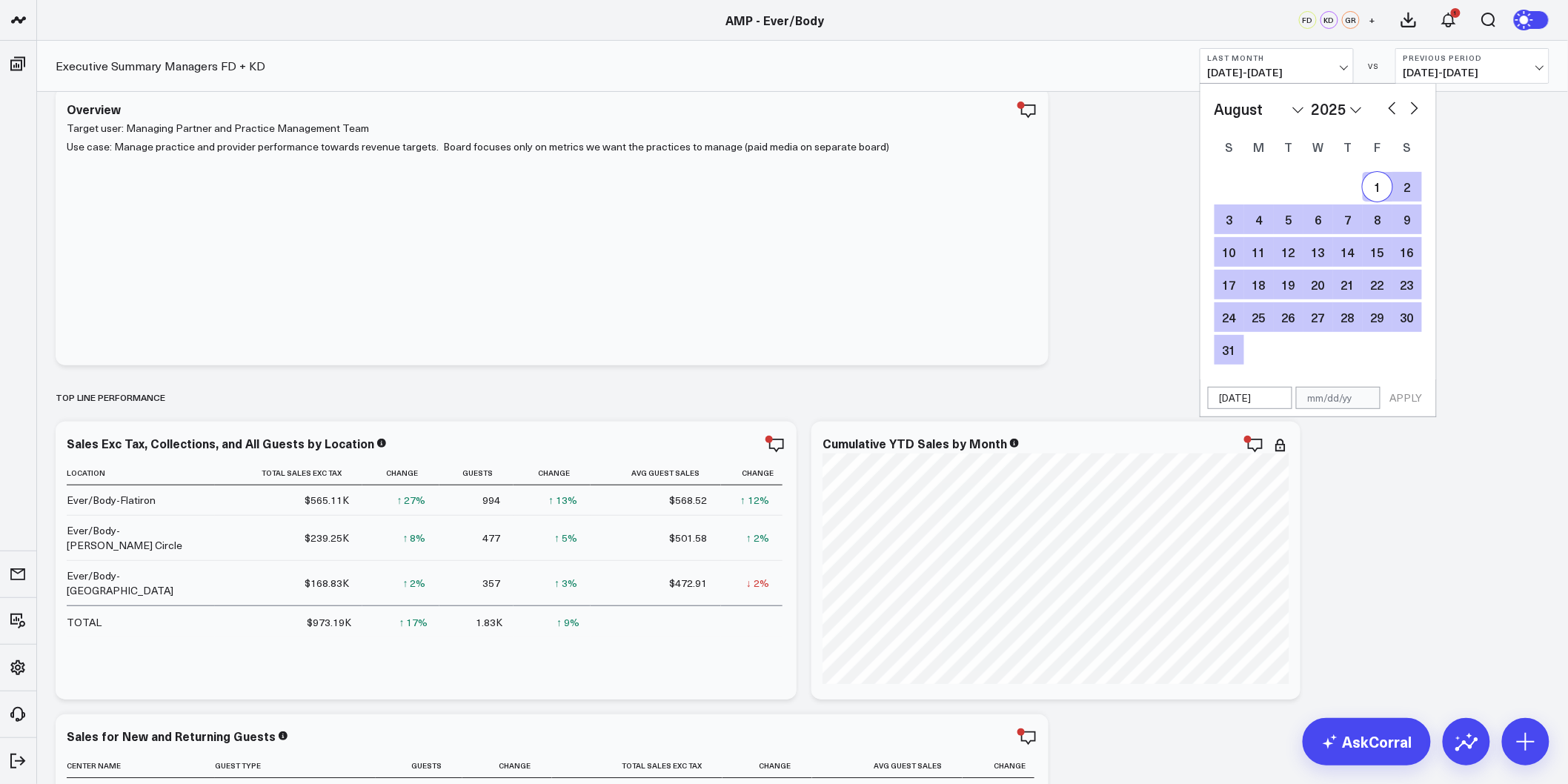
click at [1379, 191] on div "1" at bounding box center [1377, 186] width 29 height 29
type input "08/01/25"
type input "[DATE]"
select select "7"
select select "2025"
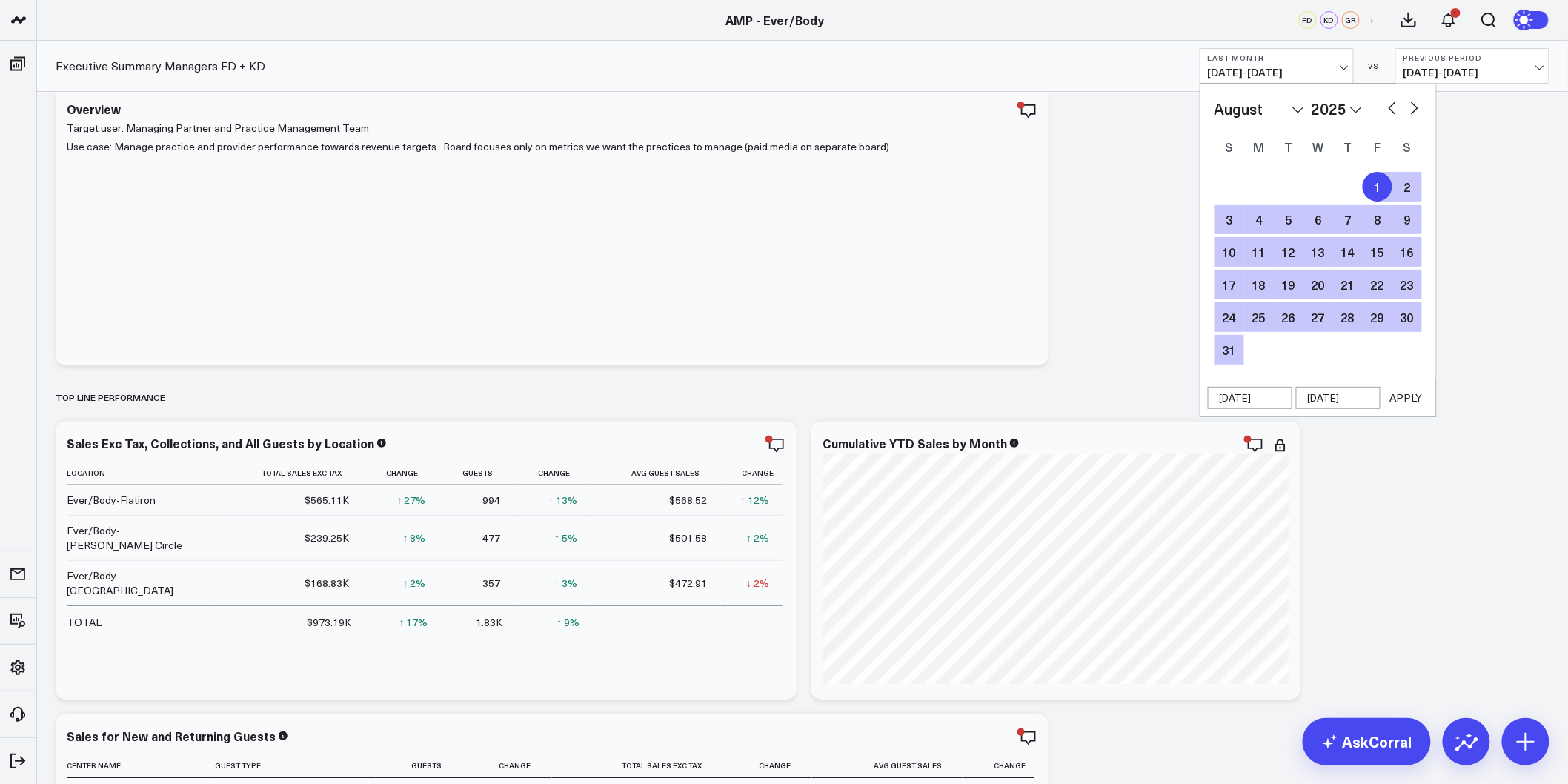
click at [1379, 191] on div "1" at bounding box center [1377, 186] width 29 height 29
select select "7"
select select "2025"
click at [1231, 348] on div "31" at bounding box center [1229, 349] width 29 height 29
type input "[DATE]"
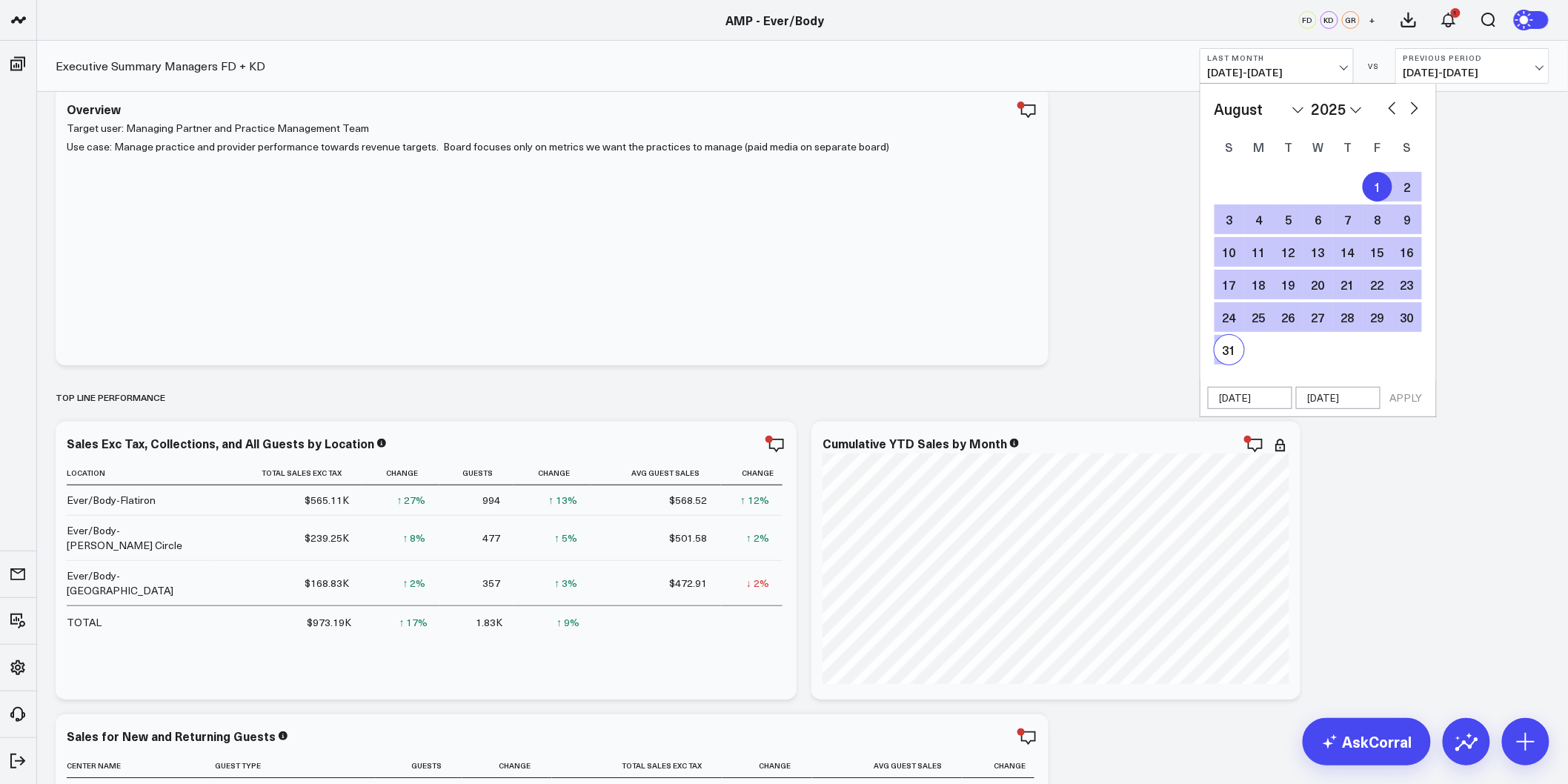
select select "7"
select select "2025"
click at [1413, 404] on button "APPLY" at bounding box center [1406, 397] width 44 height 23
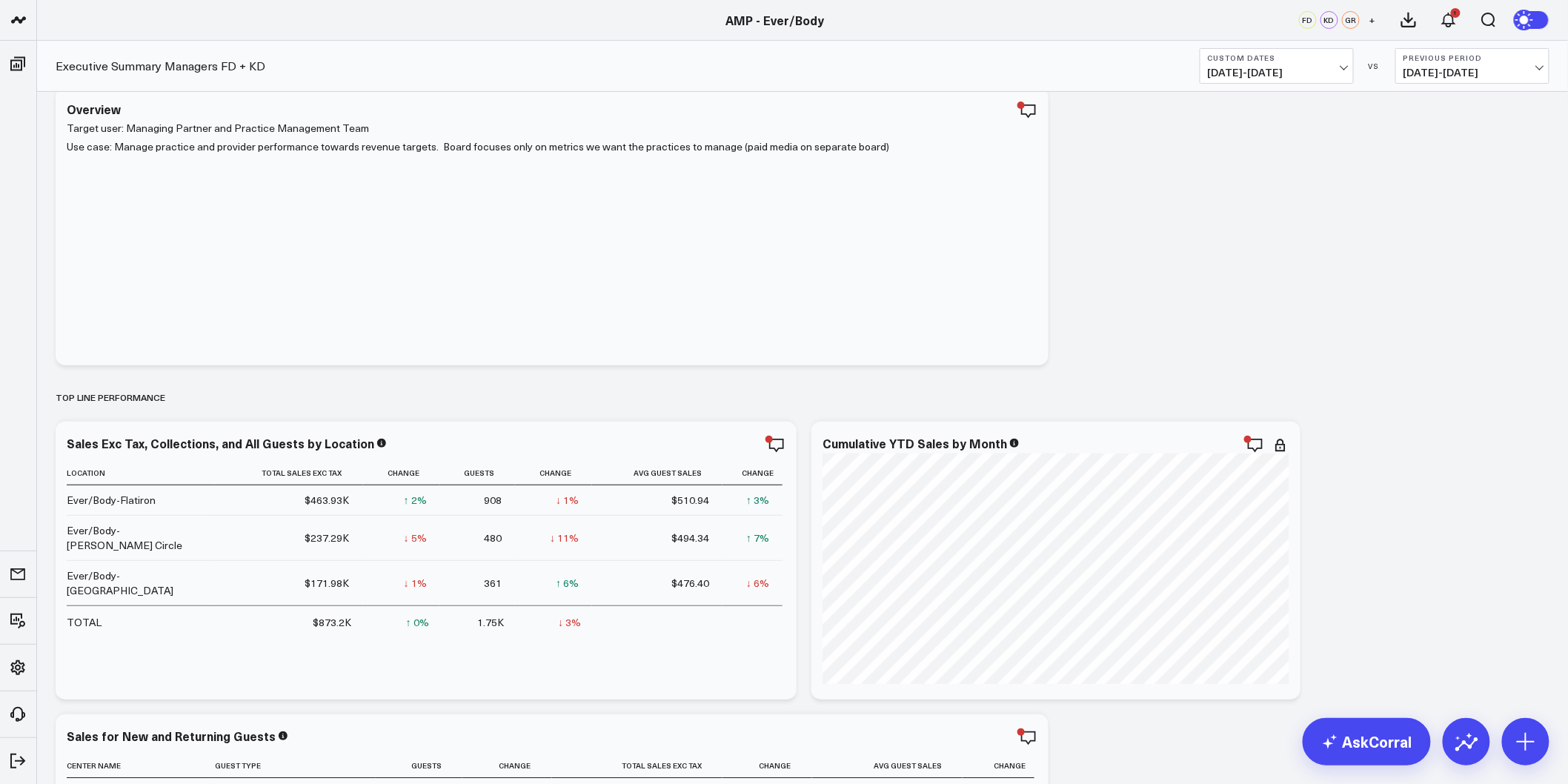
click at [1307, 61] on b "Custom Dates" at bounding box center [1277, 58] width 138 height 9
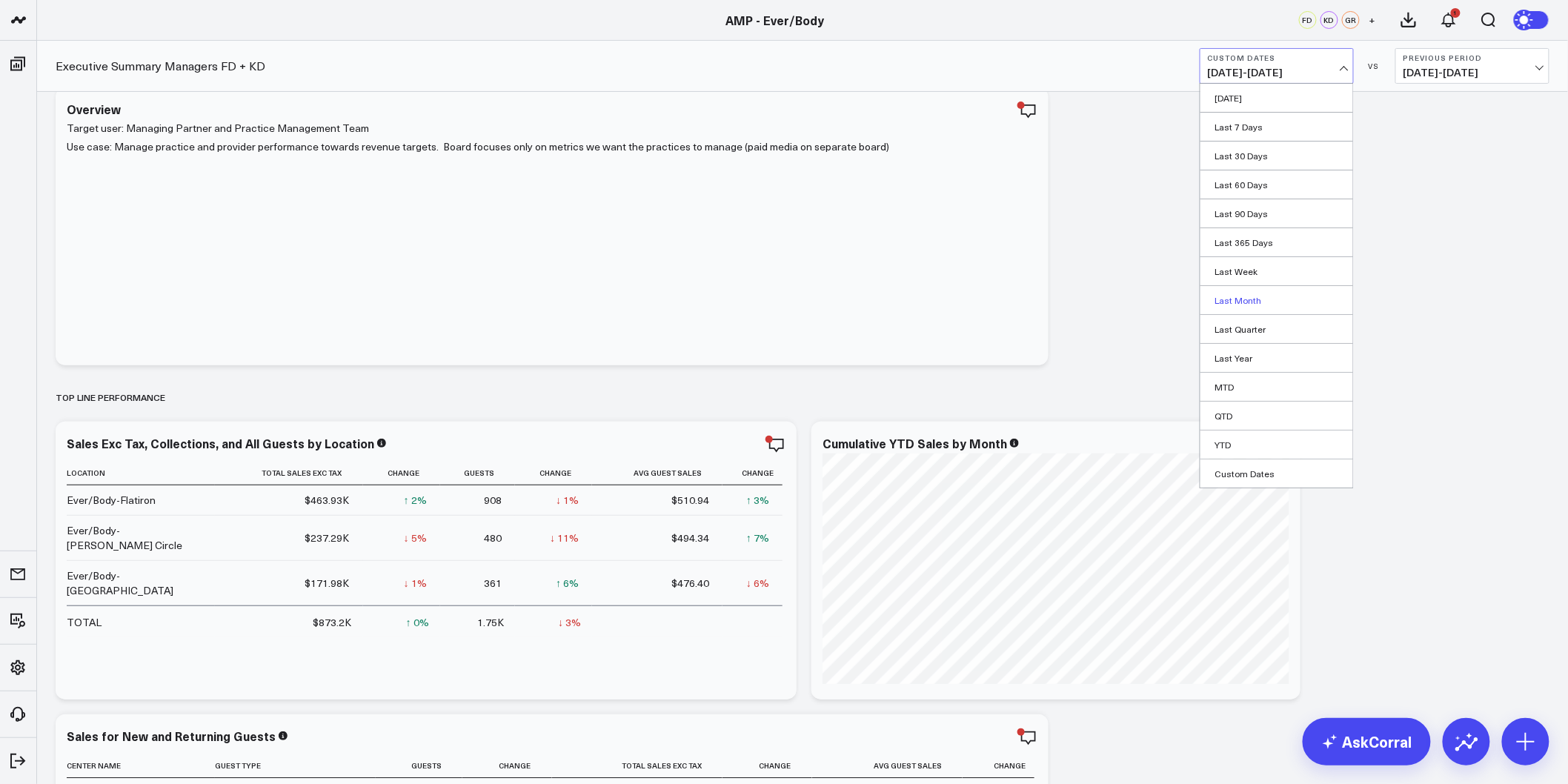
click at [1250, 301] on link "Last Month" at bounding box center [1277, 300] width 152 height 28
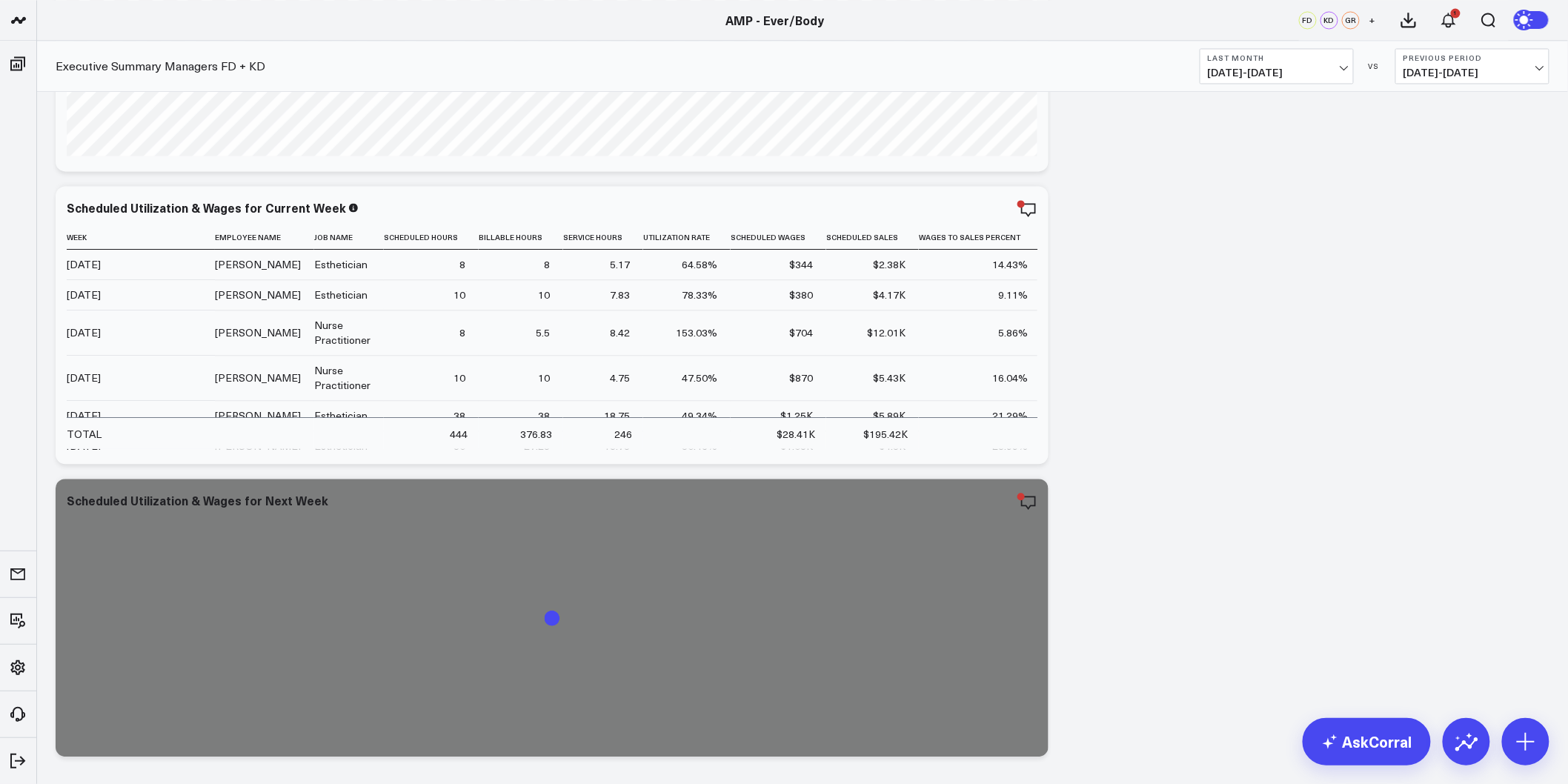
scroll to position [6008, 0]
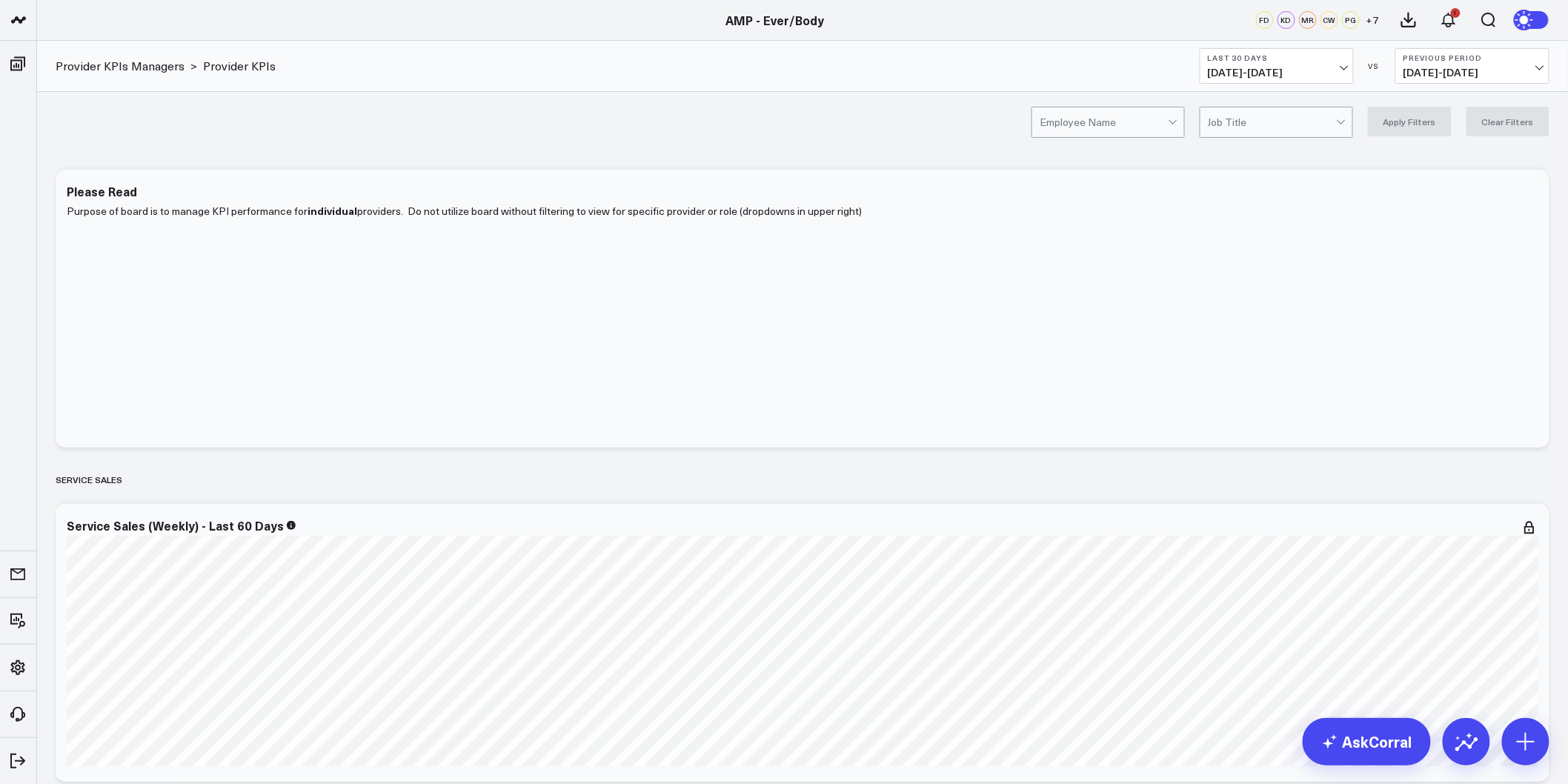
drag, startPoint x: 1005, startPoint y: 187, endPoint x: 983, endPoint y: 546, distance: 359.7
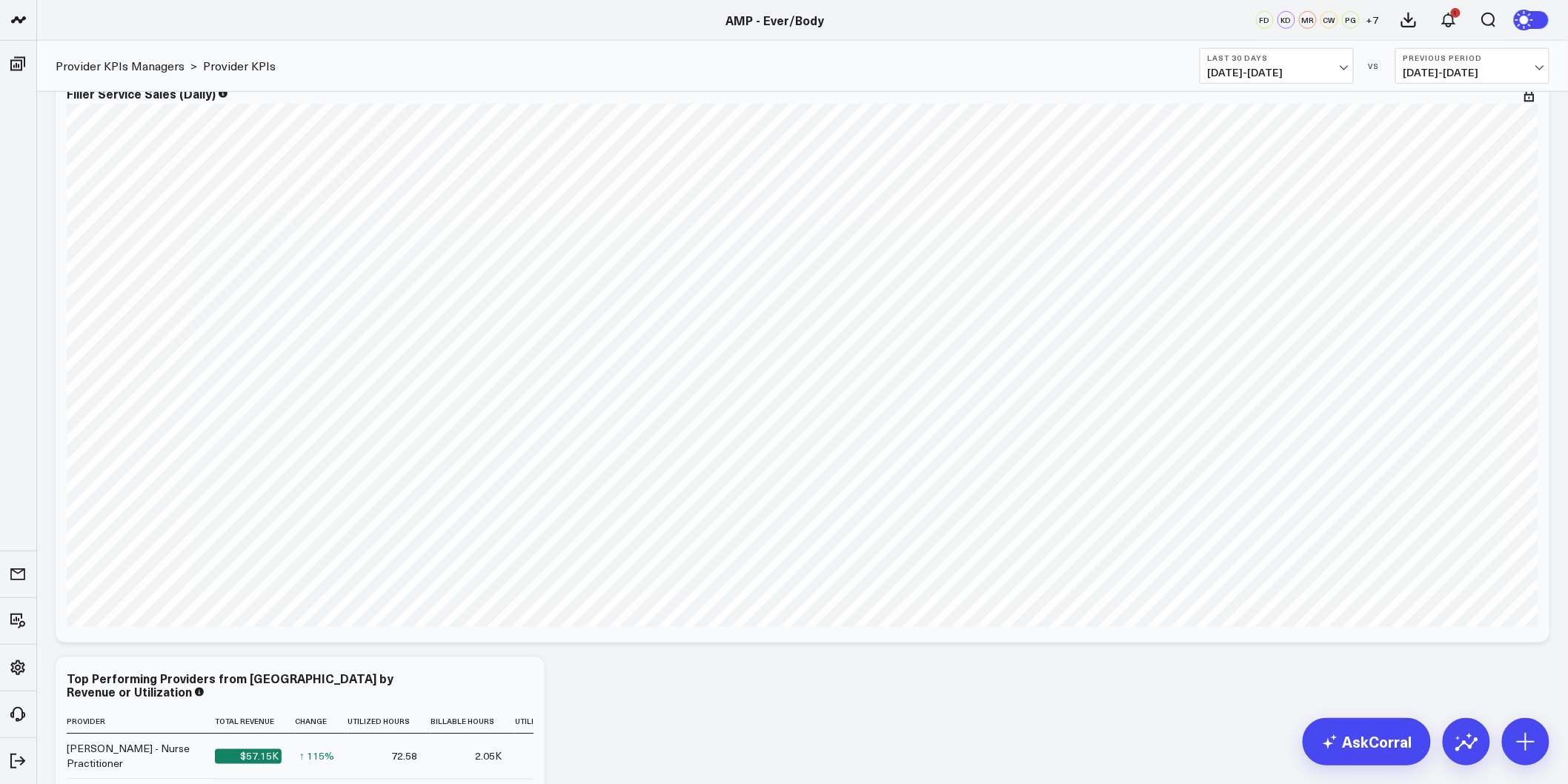
scroll to position [5156, 0]
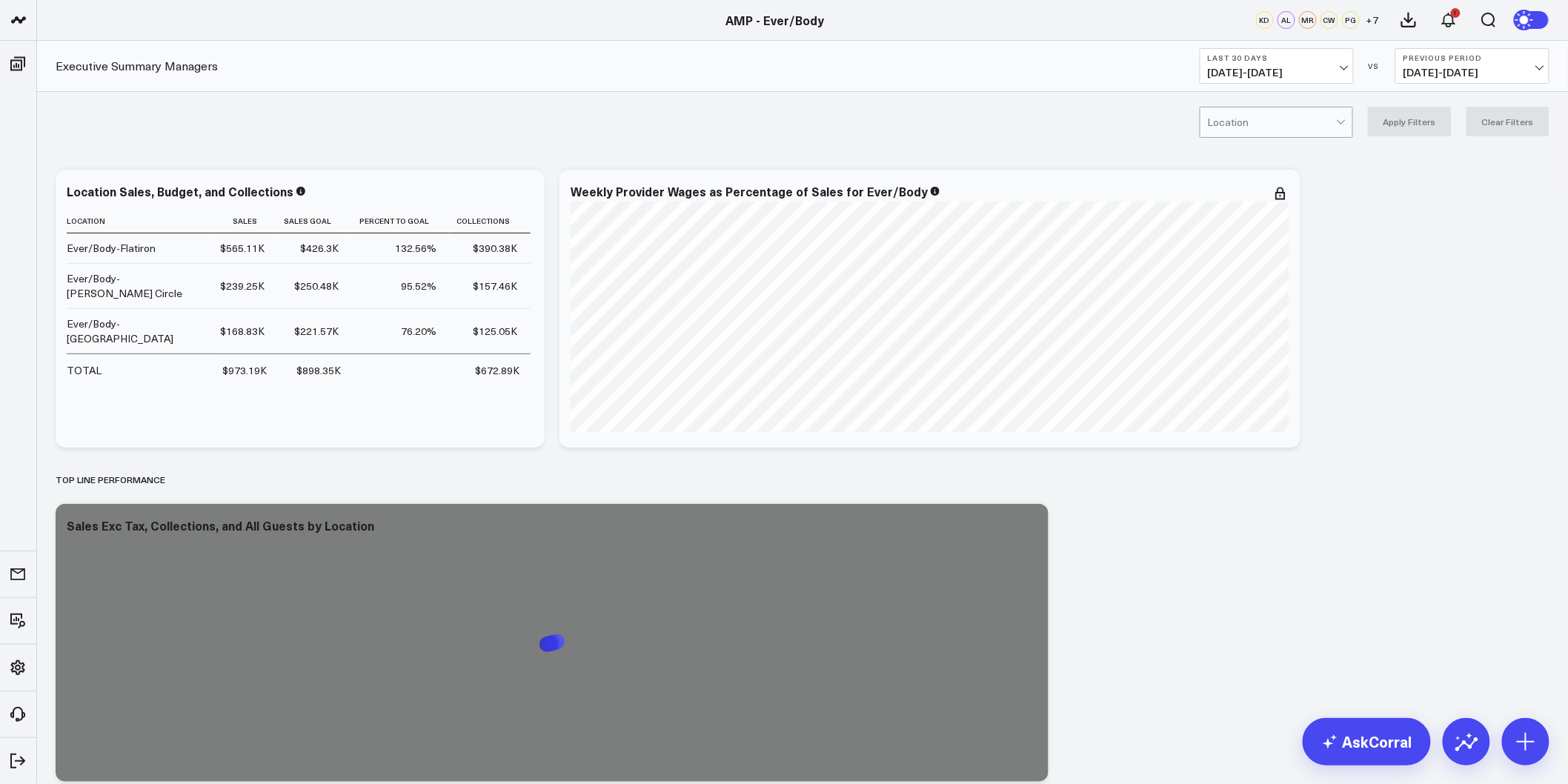
click at [1324, 68] on span "[DATE] - [DATE]" at bounding box center [1277, 73] width 138 height 12
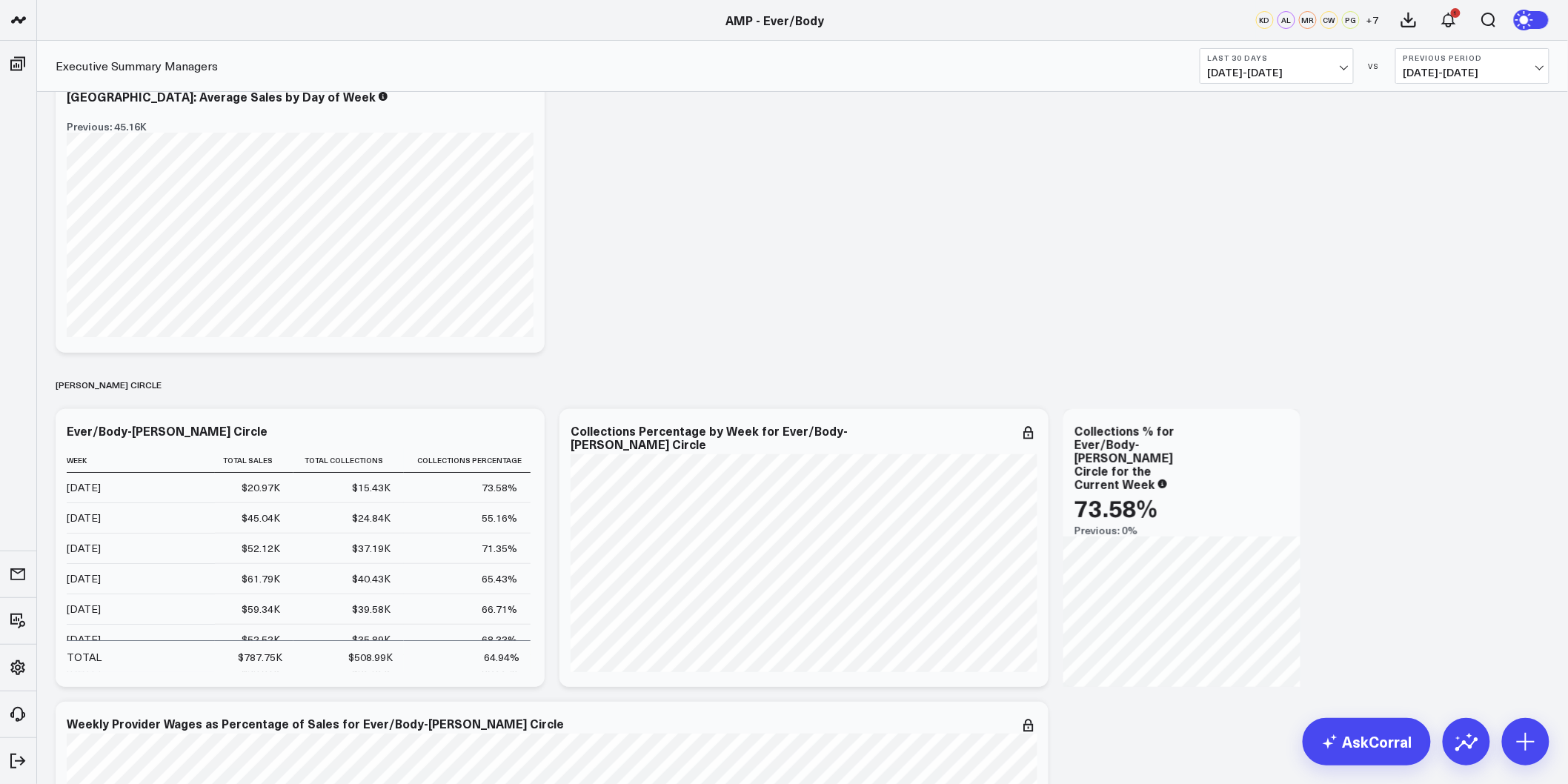
scroll to position [5102, 0]
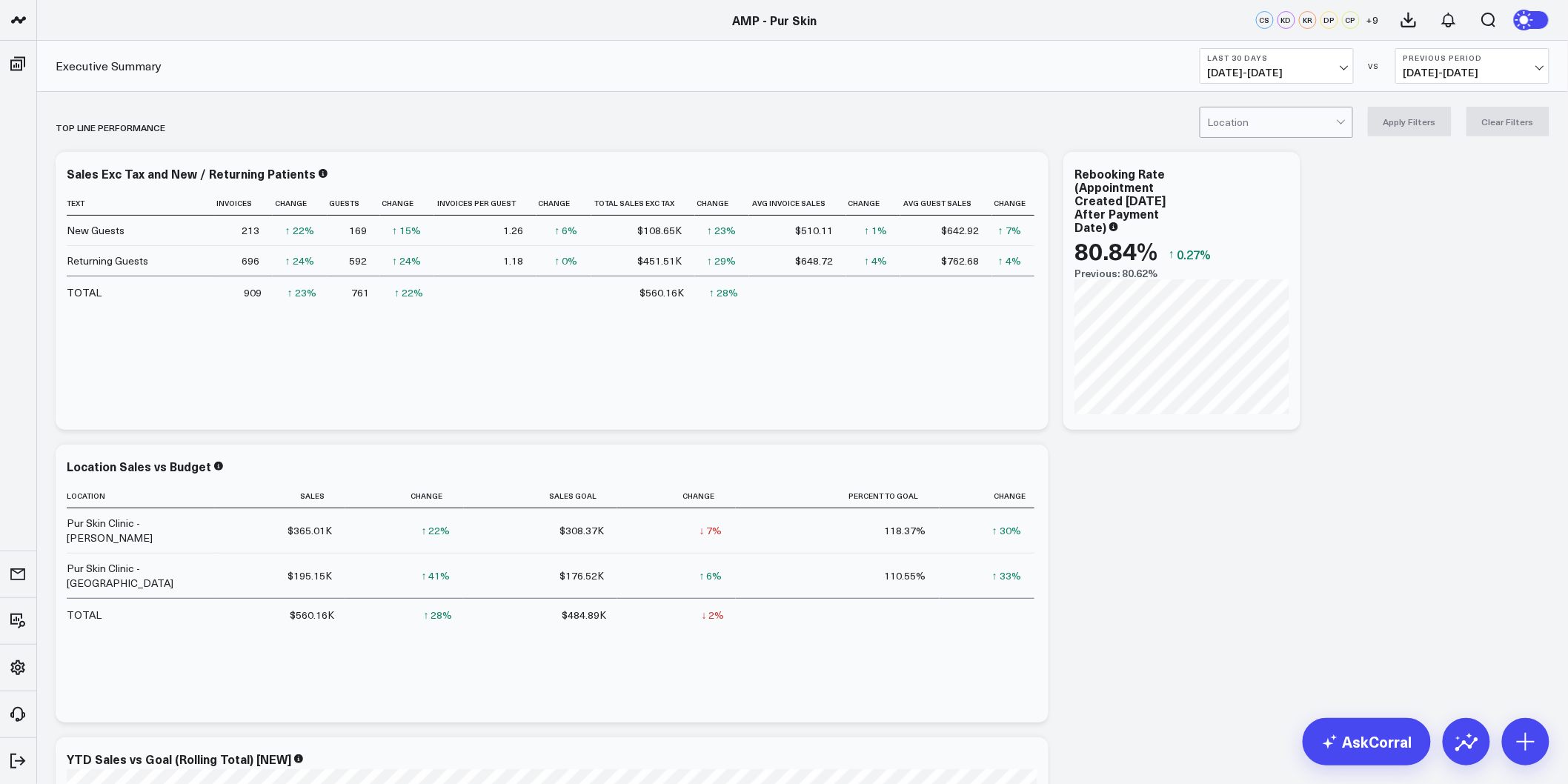
click at [1362, 72] on div "Last 30 Days 09/01/25 - 09/30/25 VS Previous Period 08/02/25 - 08/31/25" at bounding box center [1375, 66] width 350 height 35
click at [1332, 68] on span "09/01/25 - 09/30/25" at bounding box center [1277, 73] width 138 height 12
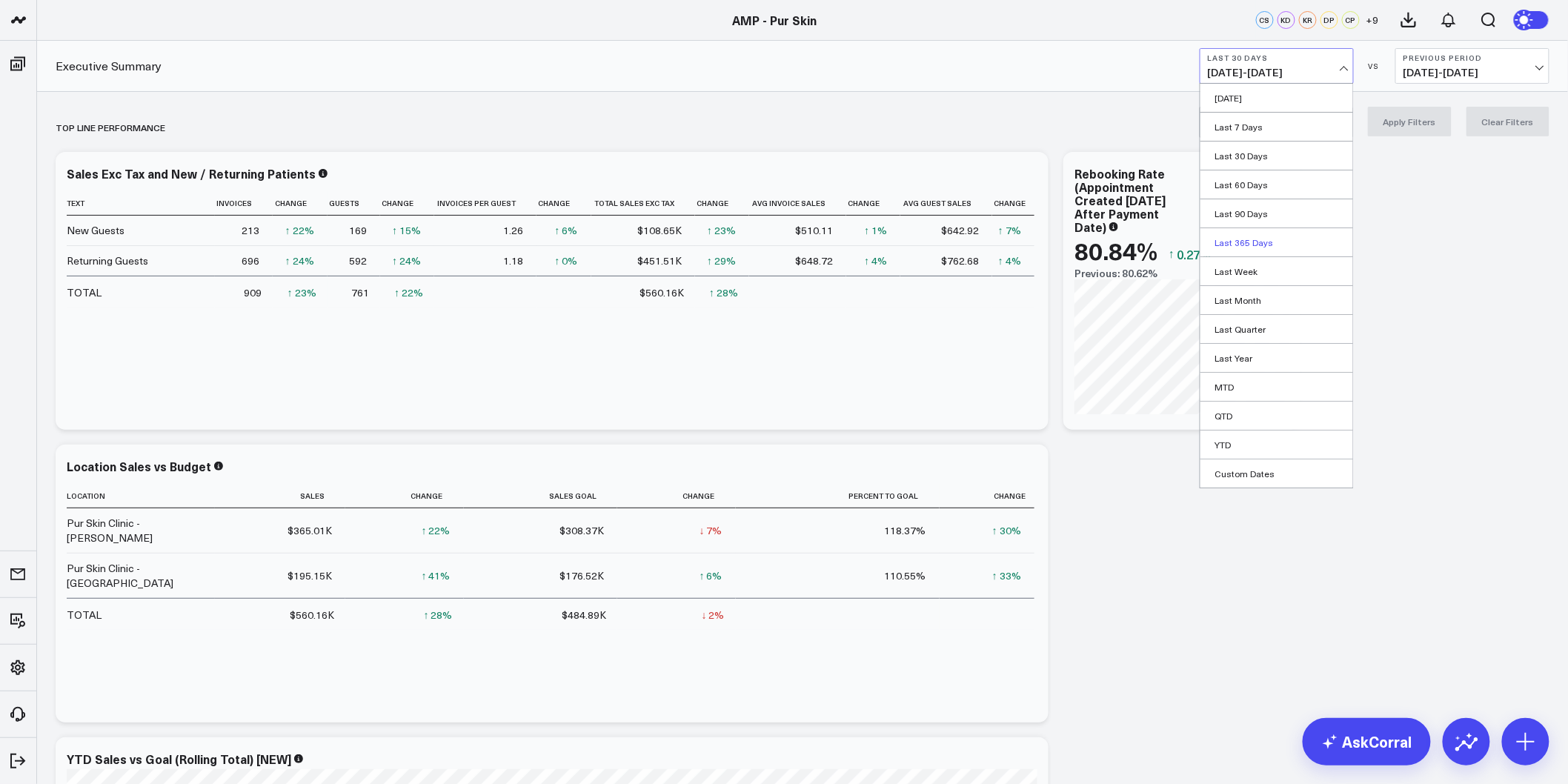
click at [1253, 242] on link "Last 365 Days" at bounding box center [1277, 243] width 152 height 28
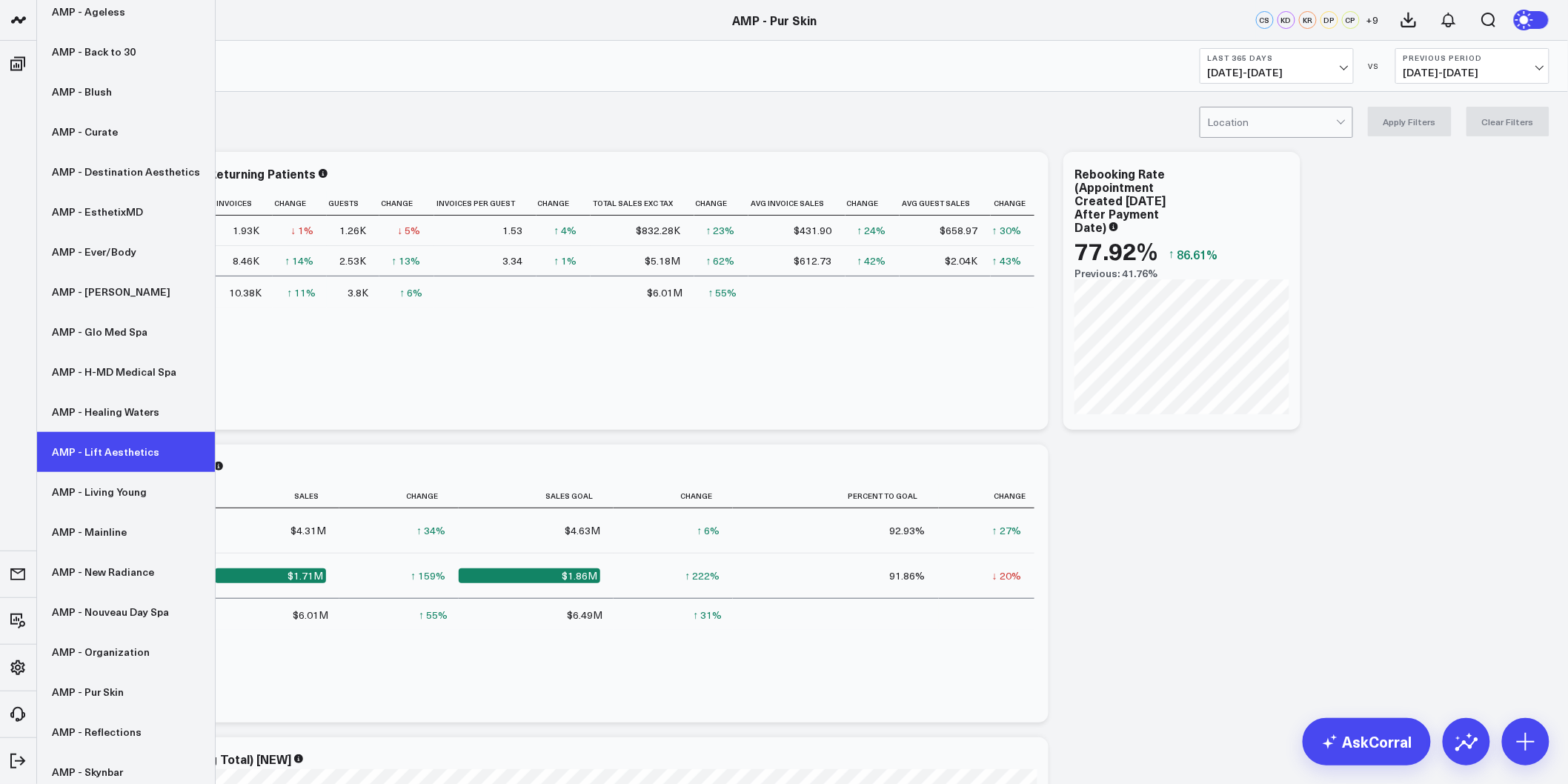
scroll to position [165, 0]
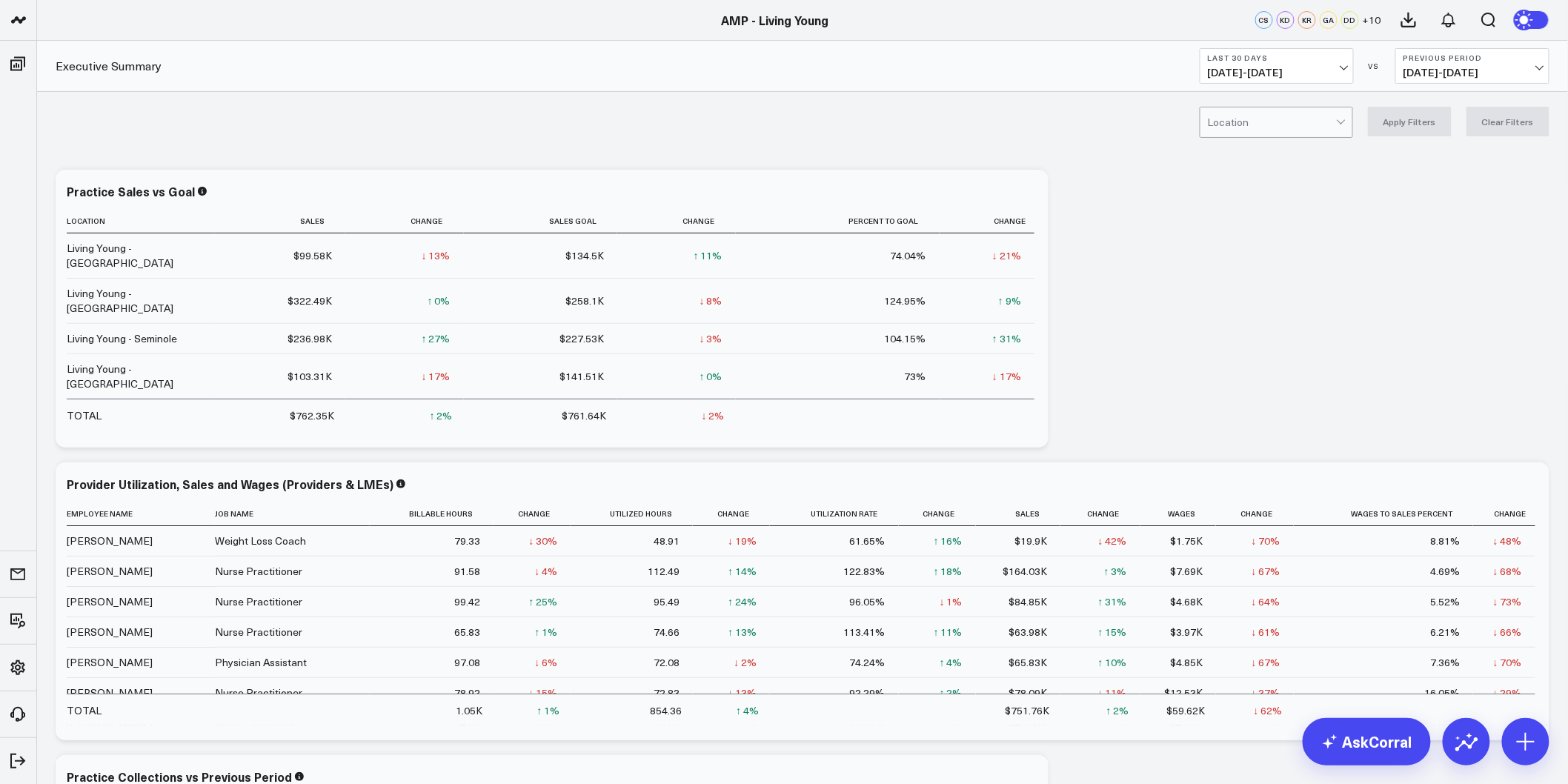
click at [1334, 62] on button "Last 30 Days [DATE] - [DATE]" at bounding box center [1277, 66] width 154 height 35
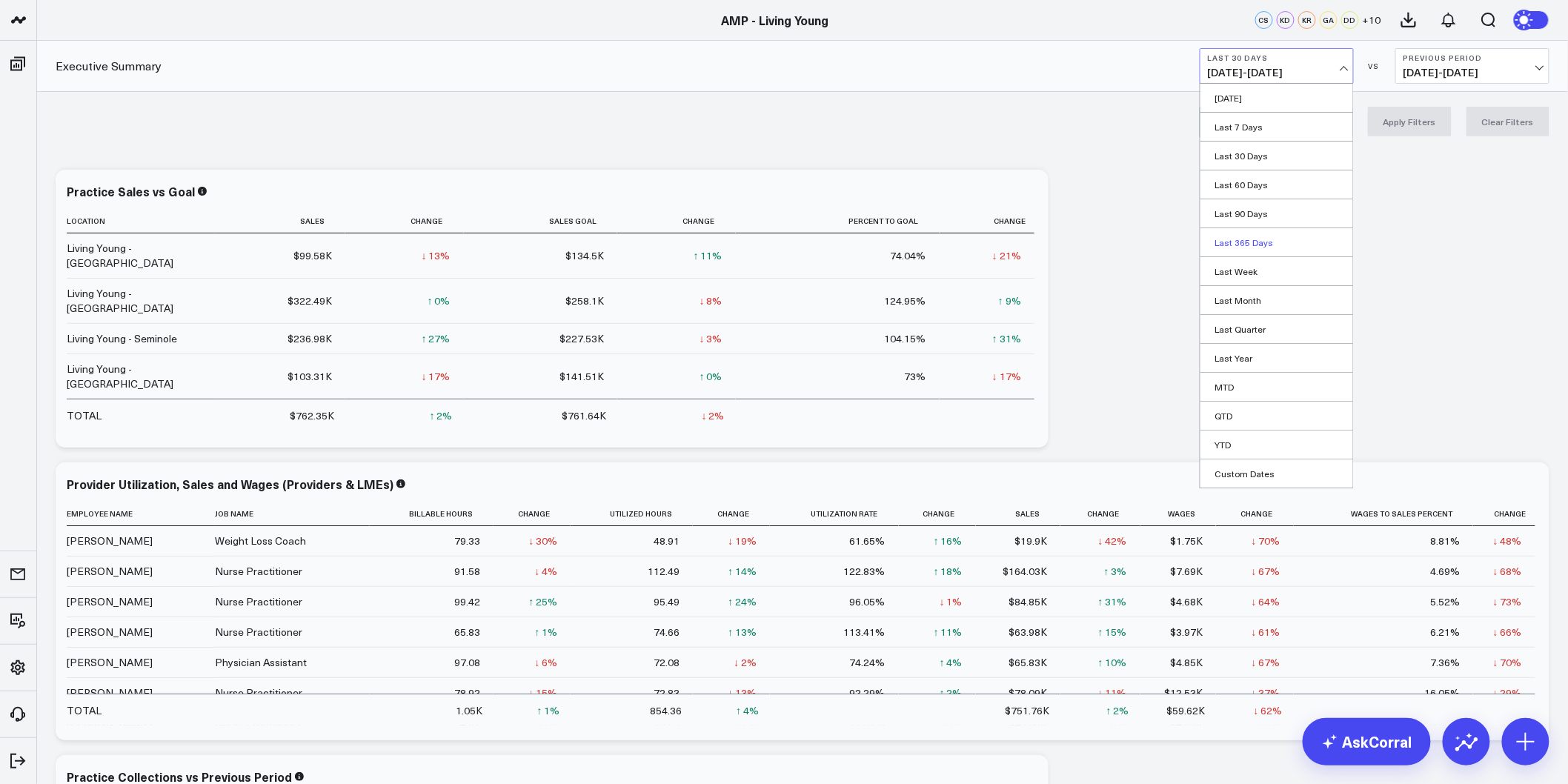
click at [1262, 240] on link "Last 365 Days" at bounding box center [1277, 243] width 152 height 28
